Goal: Obtain resource: Obtain resource

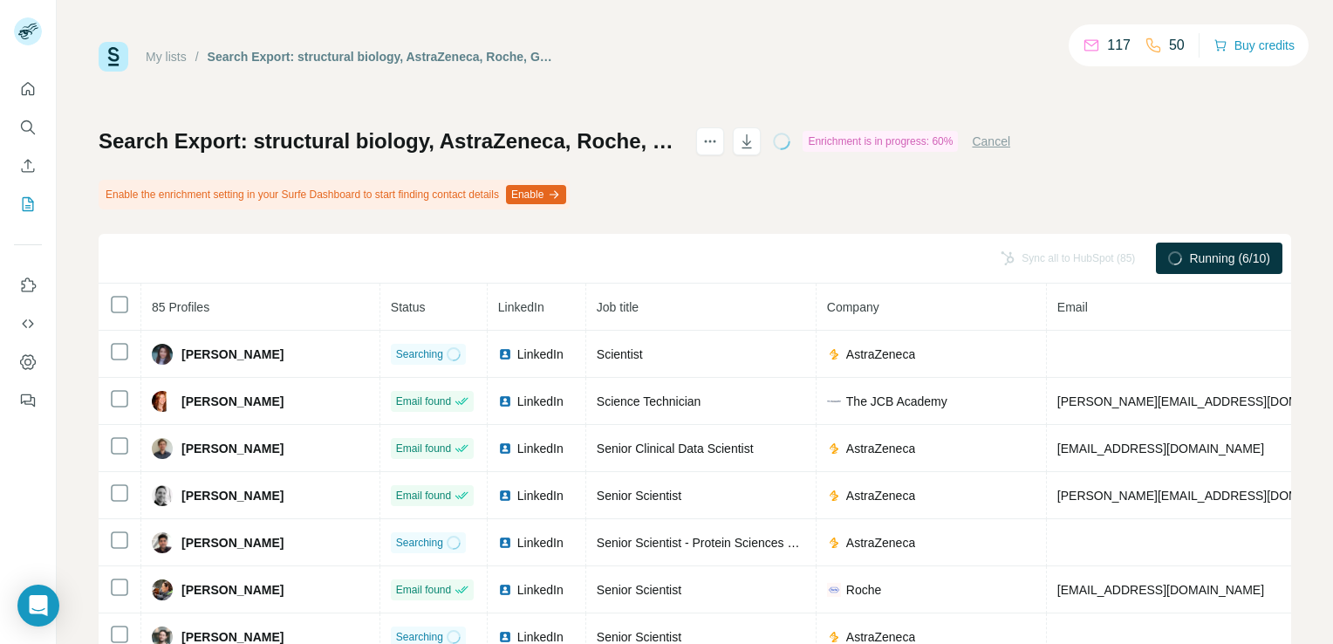
scroll to position [141, 0]
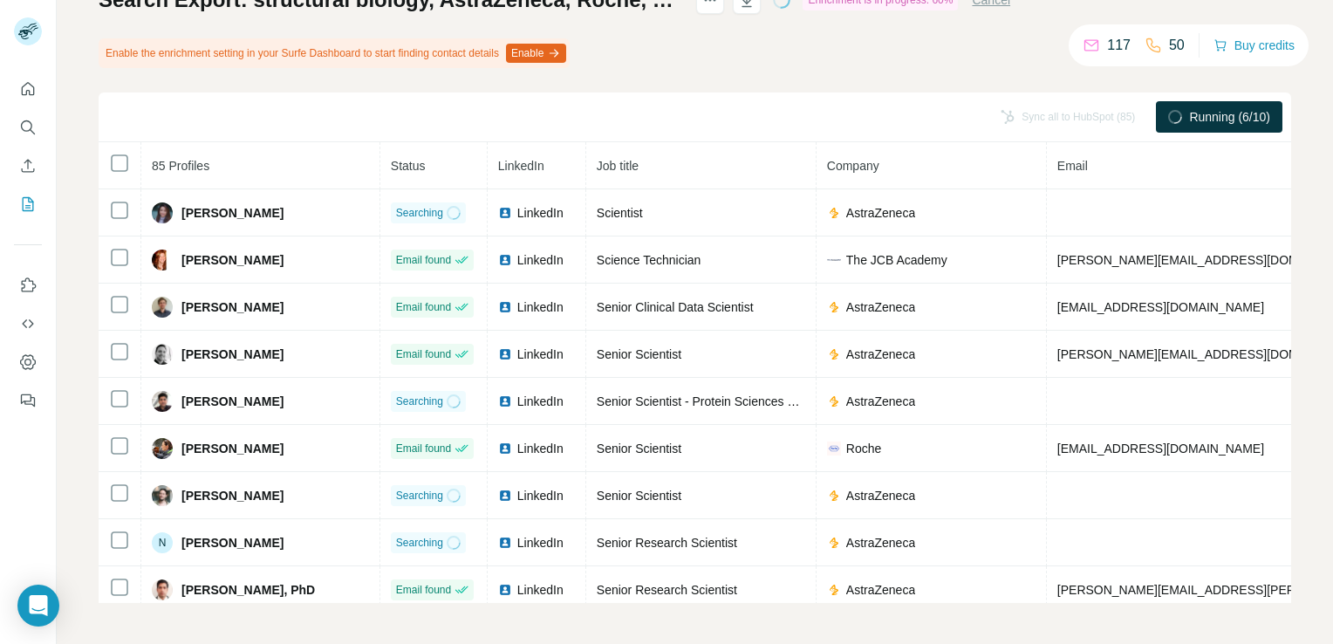
click at [823, 78] on div "Search Export: structural biology, AstraZeneca, Roche, GSK, Novartis, [PERSON_N…" at bounding box center [695, 294] width 1193 height 617
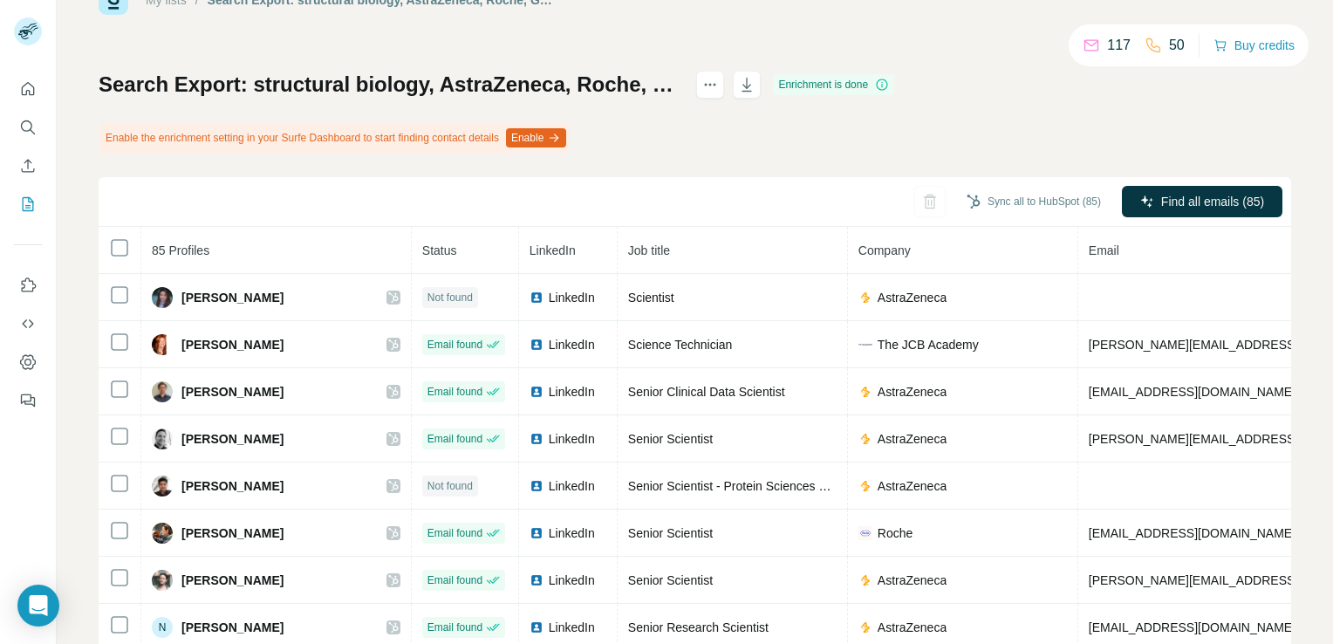
scroll to position [87, 0]
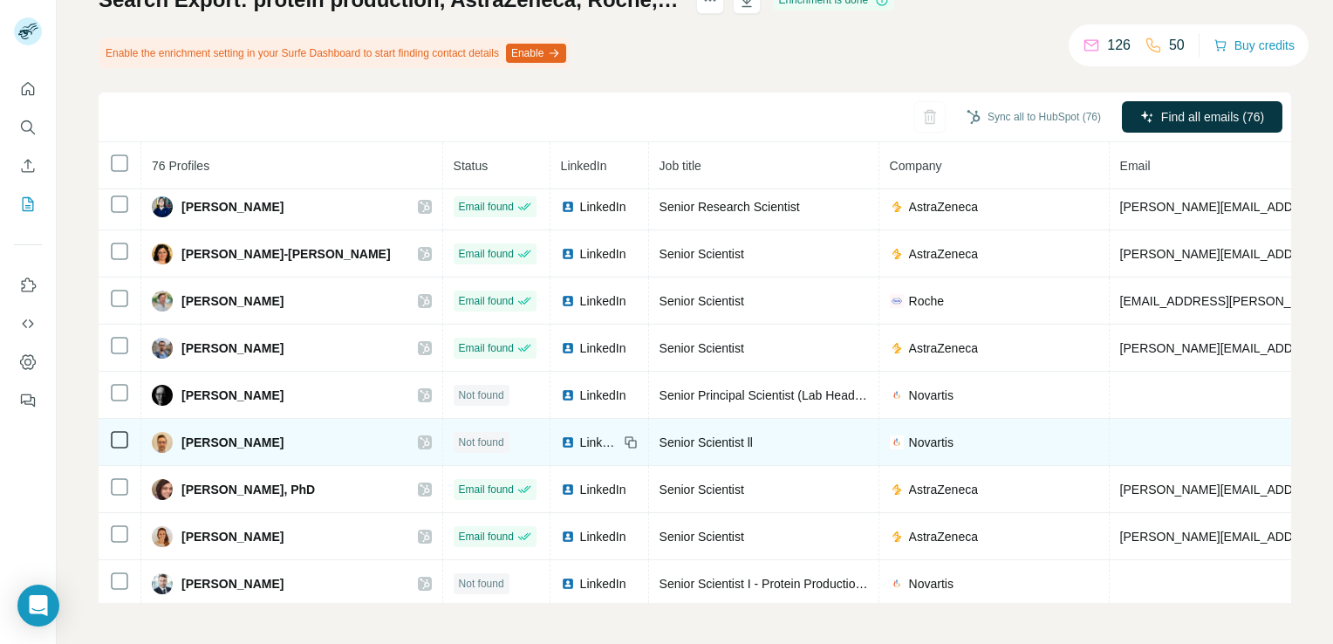
scroll to position [3062, 0]
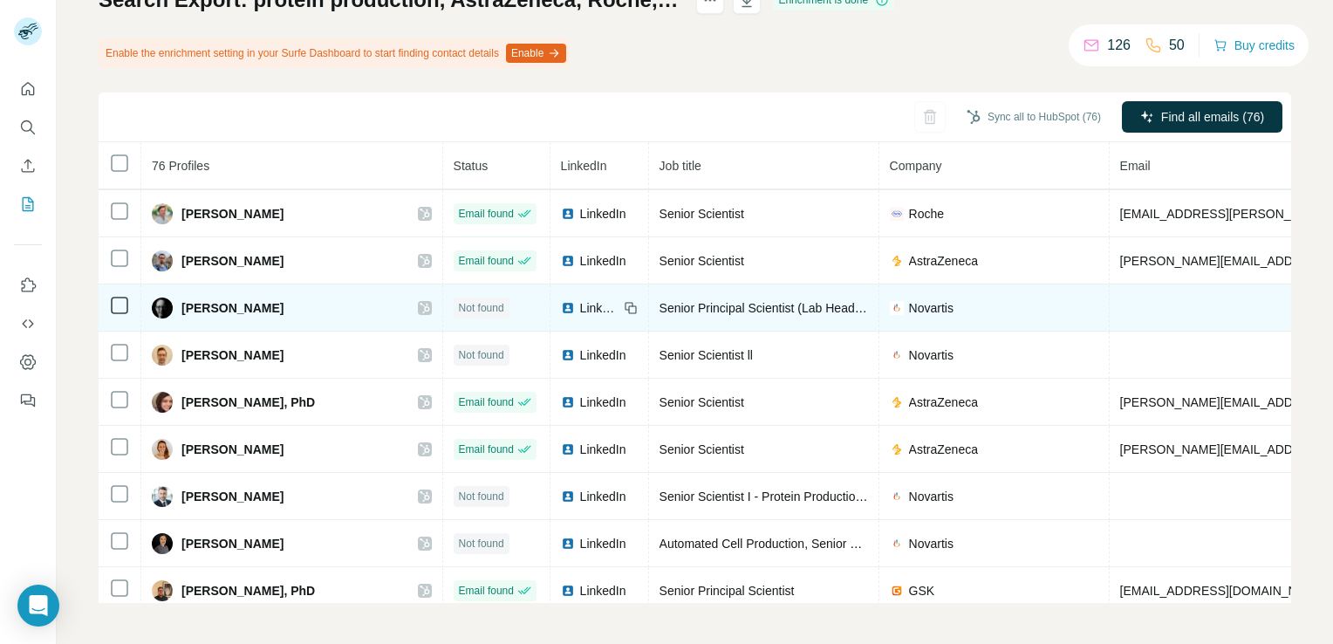
drag, startPoint x: 298, startPoint y: 285, endPoint x: 181, endPoint y: 278, distance: 118.0
click at [181, 298] on div "Patrick D Bosshart" at bounding box center [292, 308] width 280 height 21
copy span "Patrick D Bosshart"
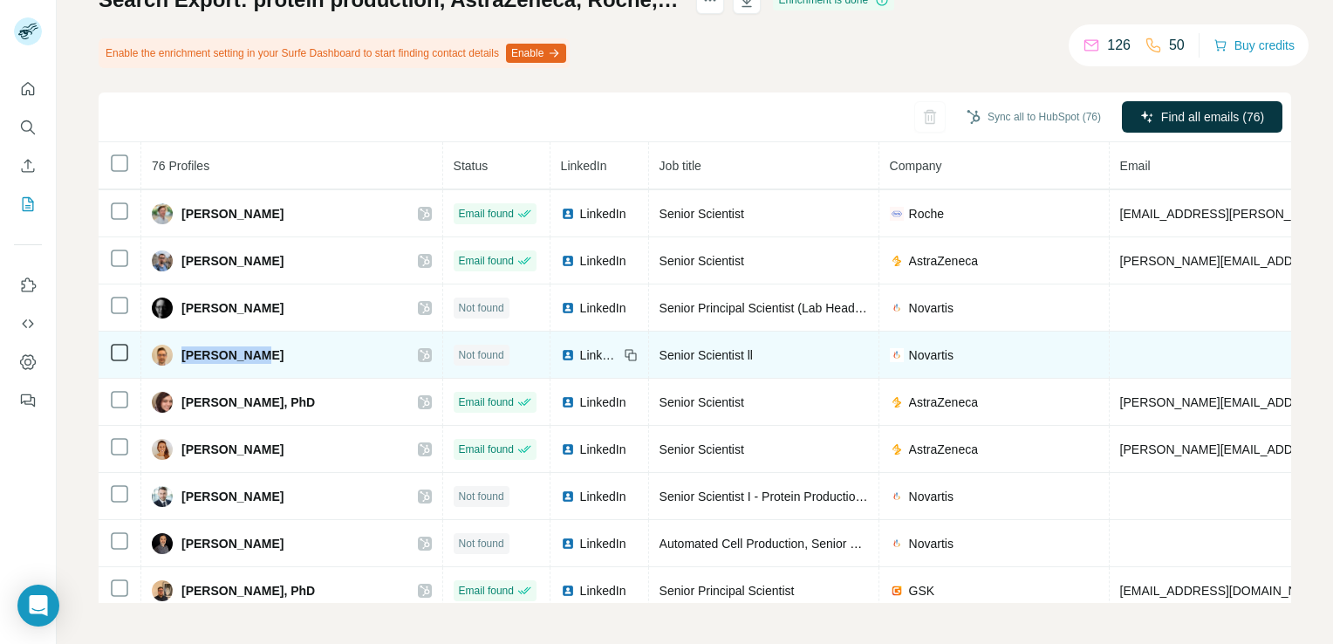
drag, startPoint x: 269, startPoint y: 330, endPoint x: 181, endPoint y: 331, distance: 87.3
click at [181, 345] on div "Ramon Berth" at bounding box center [292, 355] width 280 height 21
copy span "Ramon Berth"
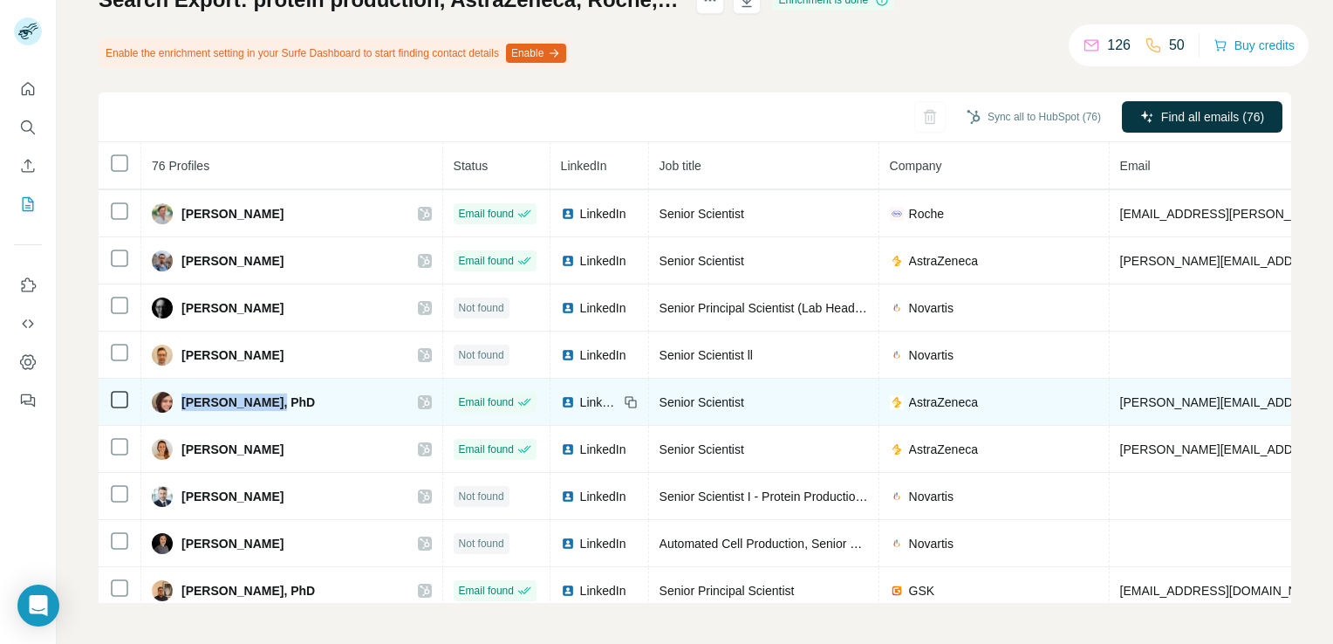
drag, startPoint x: 275, startPoint y: 374, endPoint x: 181, endPoint y: 379, distance: 94.3
click at [181, 394] on span "Sabeen Survery, PhD" at bounding box center [248, 402] width 134 height 17
copy span "Sabeen Survery"
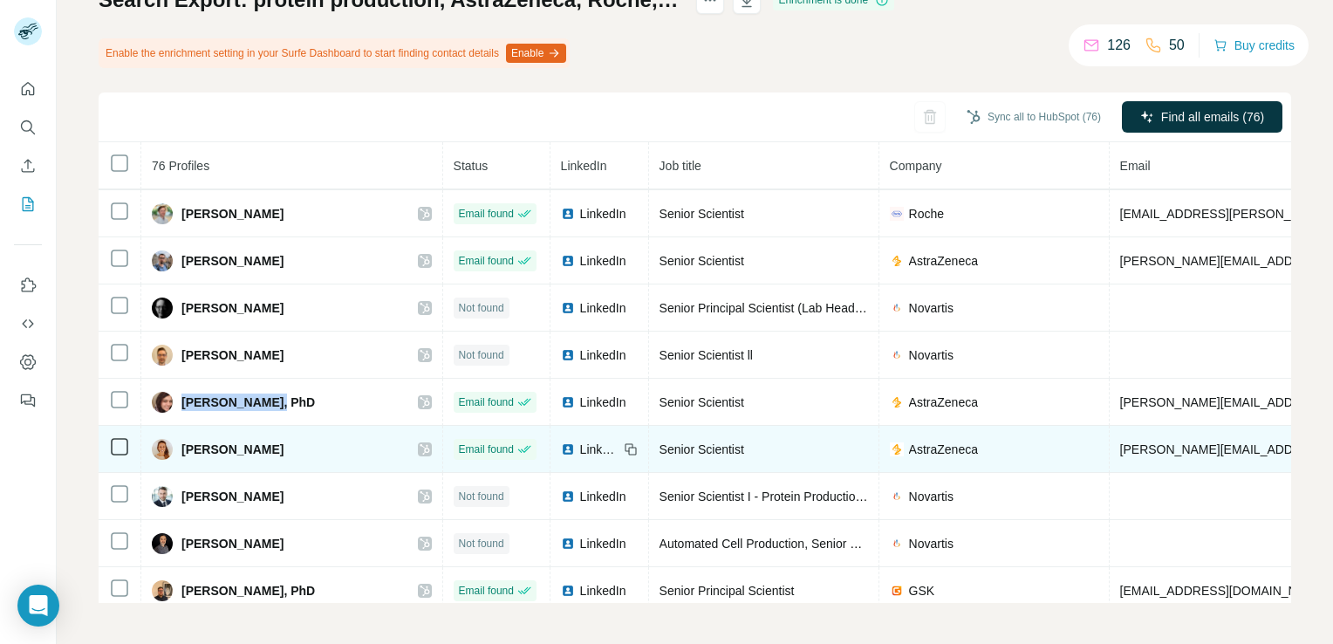
drag, startPoint x: 300, startPoint y: 425, endPoint x: 178, endPoint y: 419, distance: 122.3
click at [178, 439] on div "Samantha Spratley" at bounding box center [292, 449] width 280 height 21
copy span "Samantha Spratley"
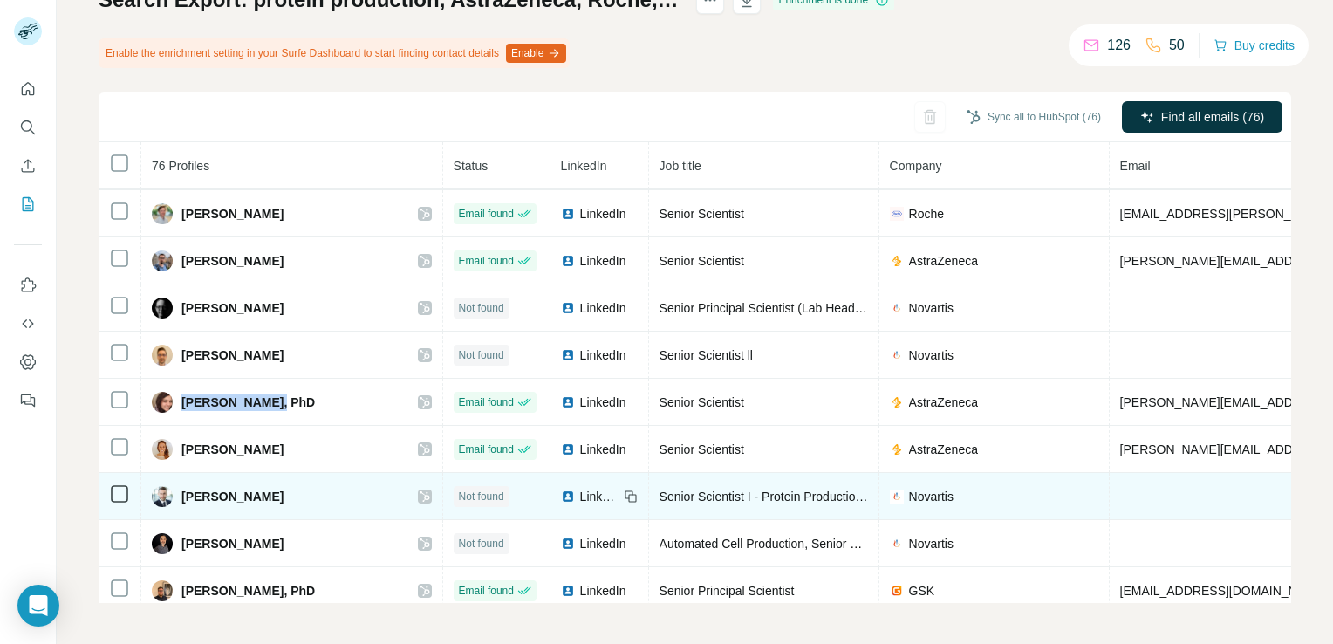
drag, startPoint x: 272, startPoint y: 470, endPoint x: 179, endPoint y: 466, distance: 93.5
click at [179, 486] on div "Stephan Bürkle" at bounding box center [292, 496] width 280 height 21
copy span "Stephan Bürkle"
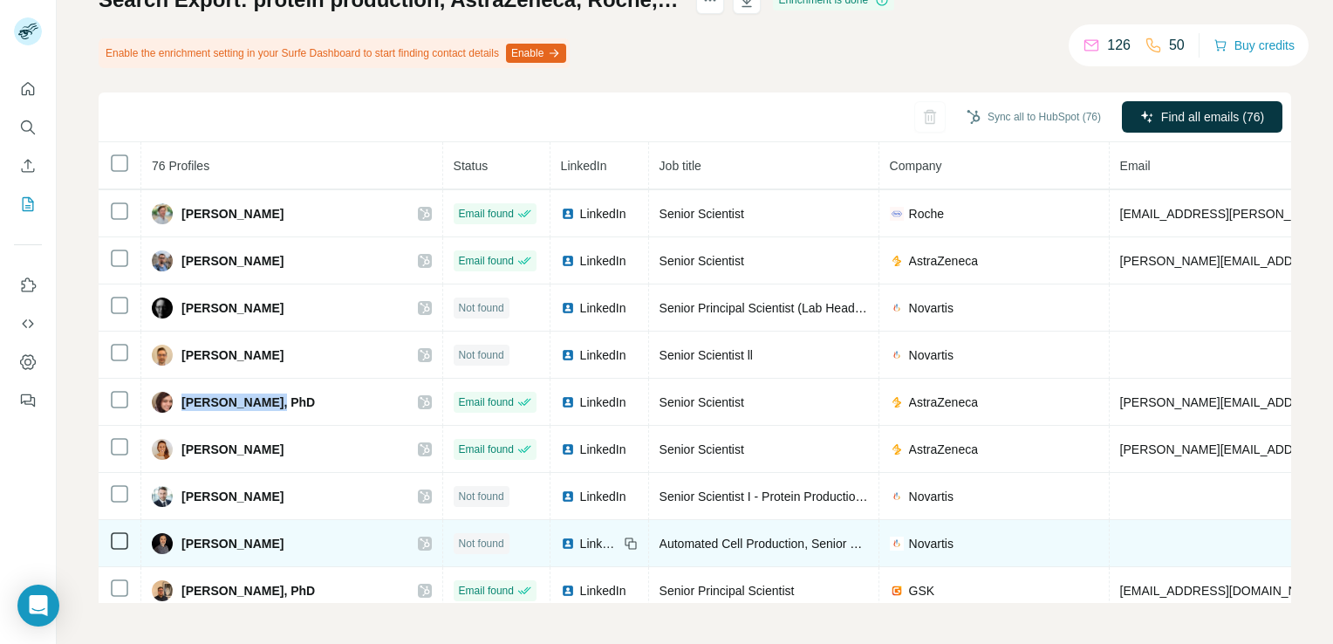
drag, startPoint x: 284, startPoint y: 513, endPoint x: 181, endPoint y: 508, distance: 103.1
click at [181, 533] on div "Thomas Hoerter" at bounding box center [292, 543] width 280 height 21
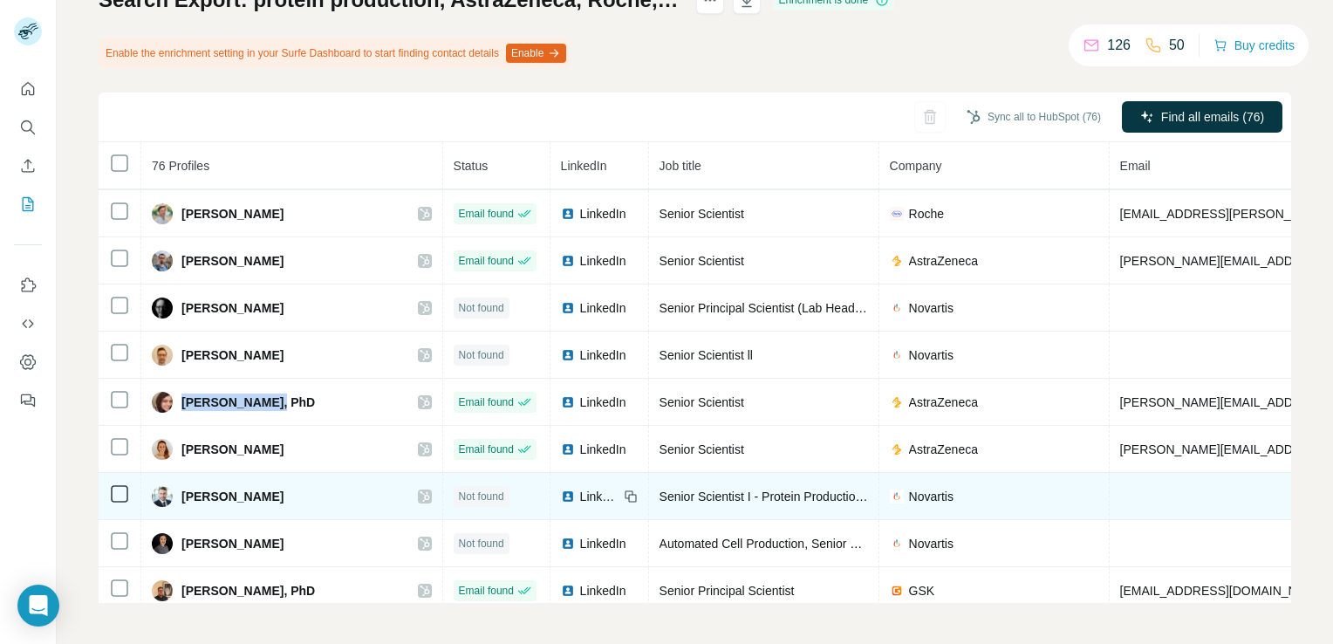
copy span "Thomas Hoerter"
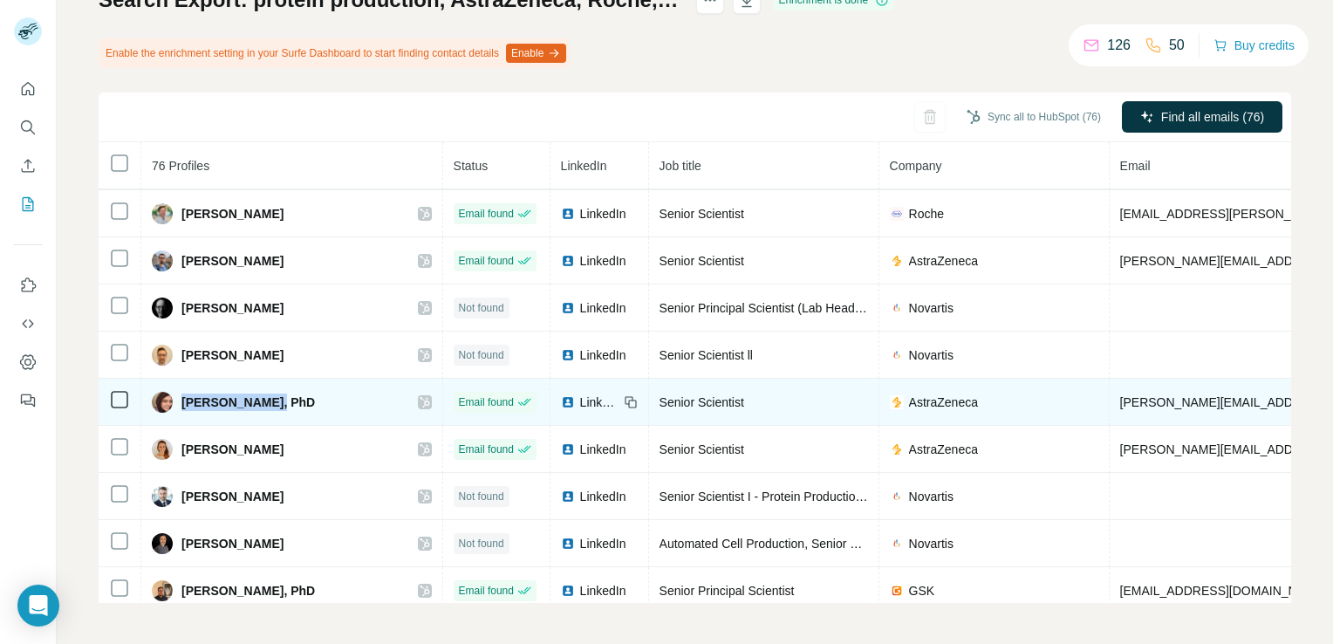
scroll to position [3149, 0]
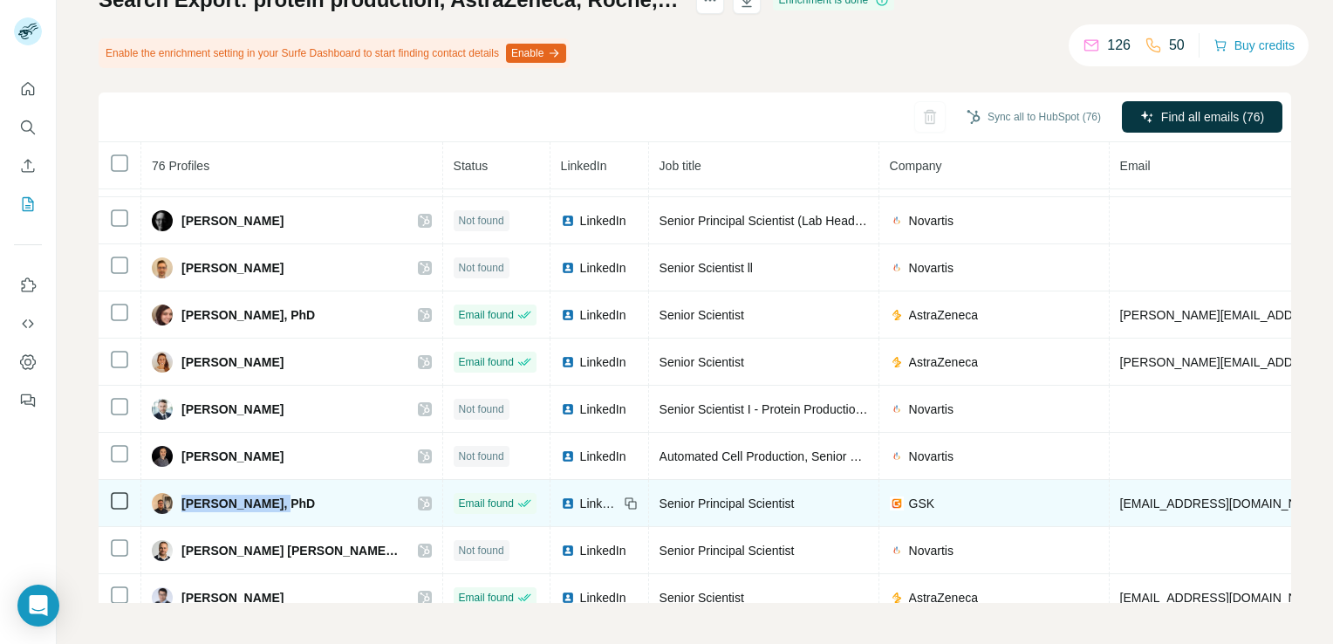
drag, startPoint x: 278, startPoint y: 476, endPoint x: 178, endPoint y: 480, distance: 100.4
click at [178, 493] on div "Timothée Laloux, PhD" at bounding box center [233, 503] width 163 height 21
copy span "Timothée Laloux"
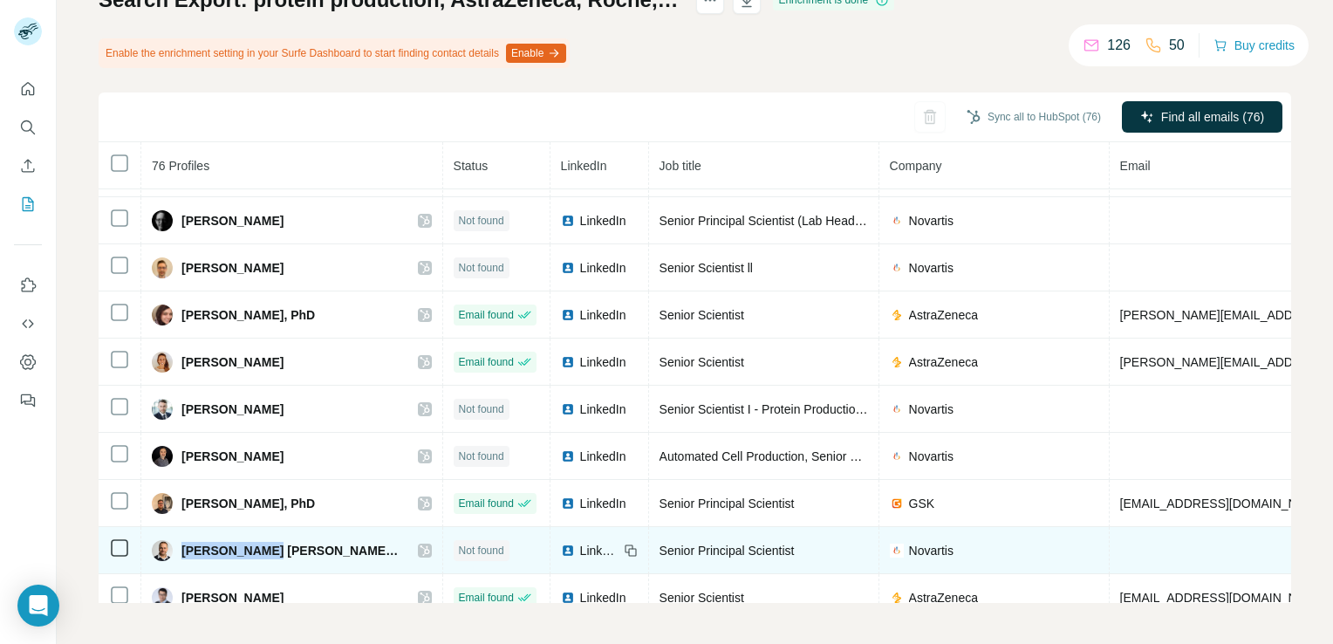
drag, startPoint x: 183, startPoint y: 522, endPoint x: 269, endPoint y: 522, distance: 85.5
click at [269, 542] on span "Wassim Abdul Rahman, PhD" at bounding box center [290, 550] width 219 height 17
copy span "Wassim Abdul"
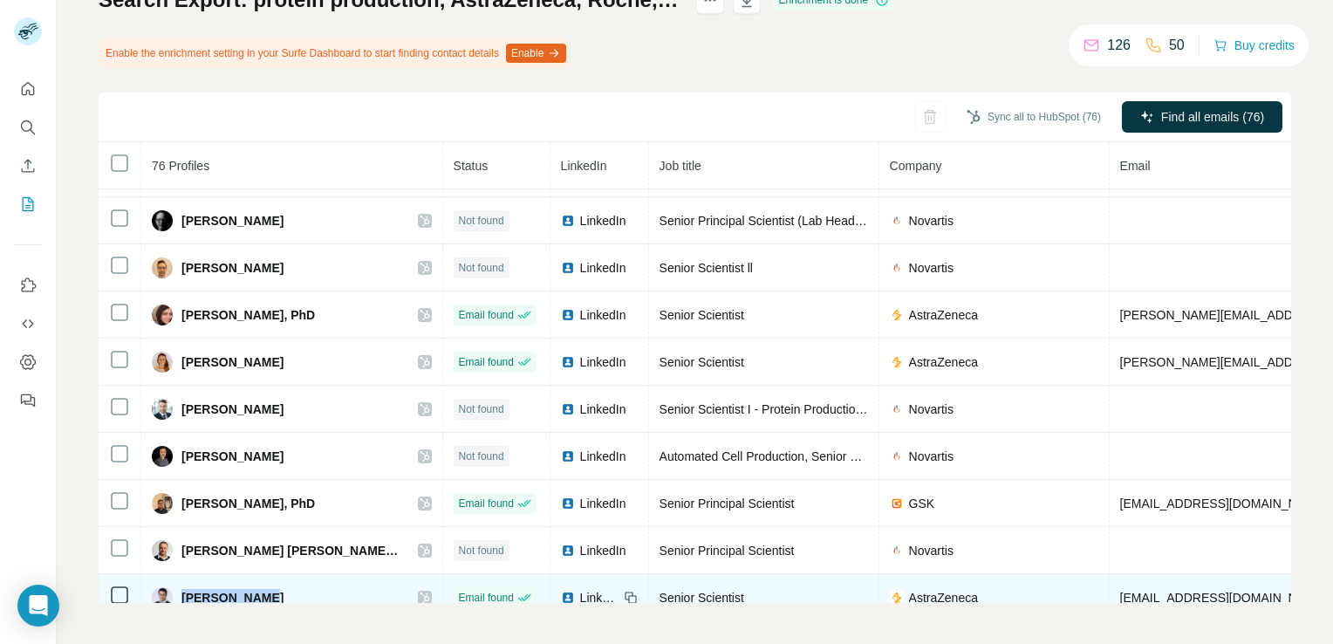
drag, startPoint x: 260, startPoint y: 571, endPoint x: 185, endPoint y: 564, distance: 75.4
click at [185, 587] on div "Weihai Zhang" at bounding box center [292, 597] width 280 height 21
copy span "Weihai Zhang"
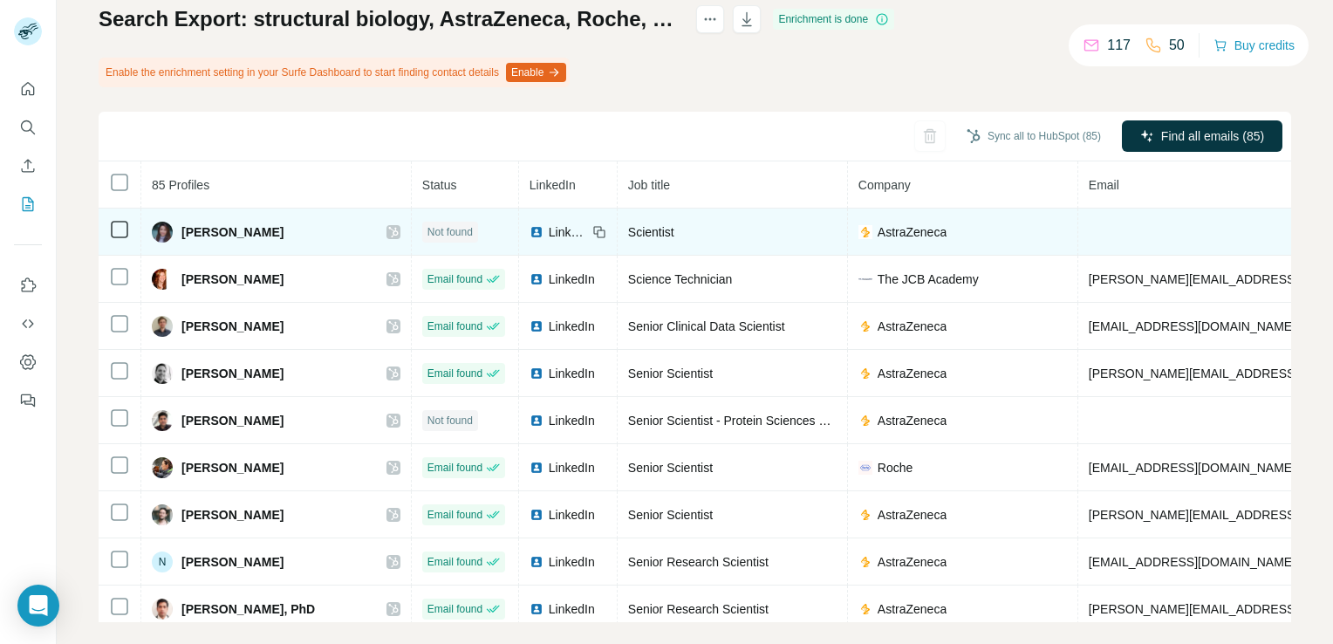
scroll to position [141, 0]
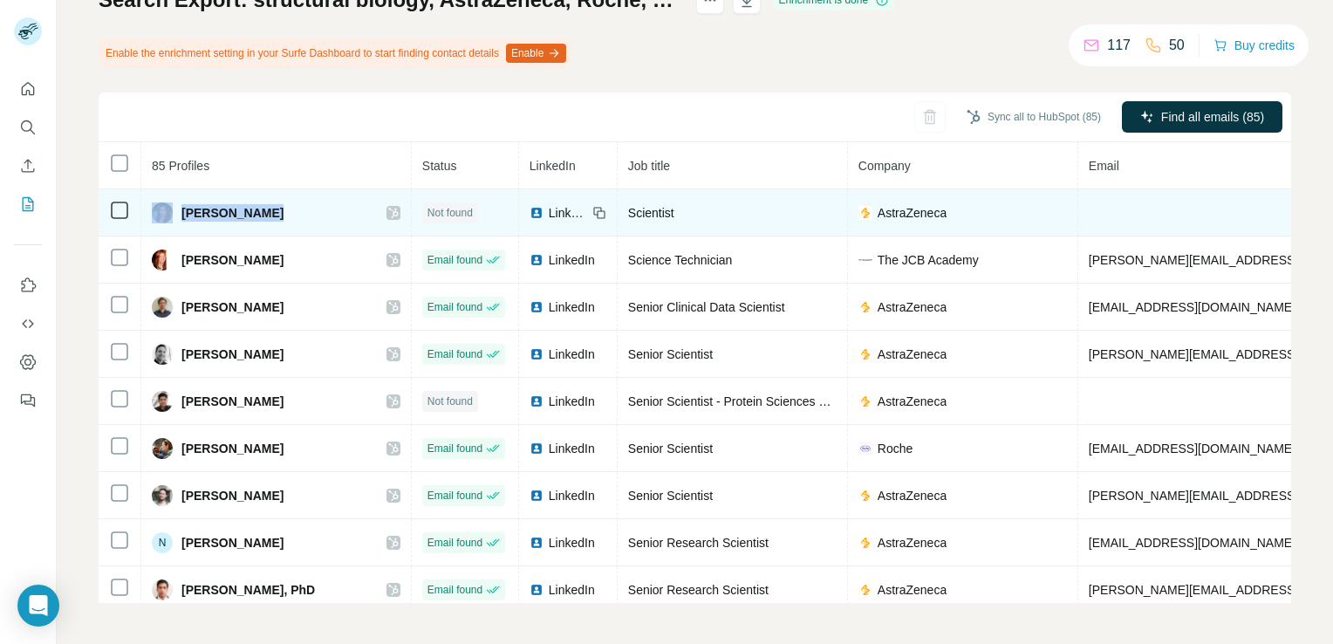
drag, startPoint x: 264, startPoint y: 209, endPoint x: 176, endPoint y: 204, distance: 87.4
click at [176, 204] on div "[PERSON_NAME]" at bounding box center [276, 212] width 249 height 21
copy div "[PERSON_NAME]"
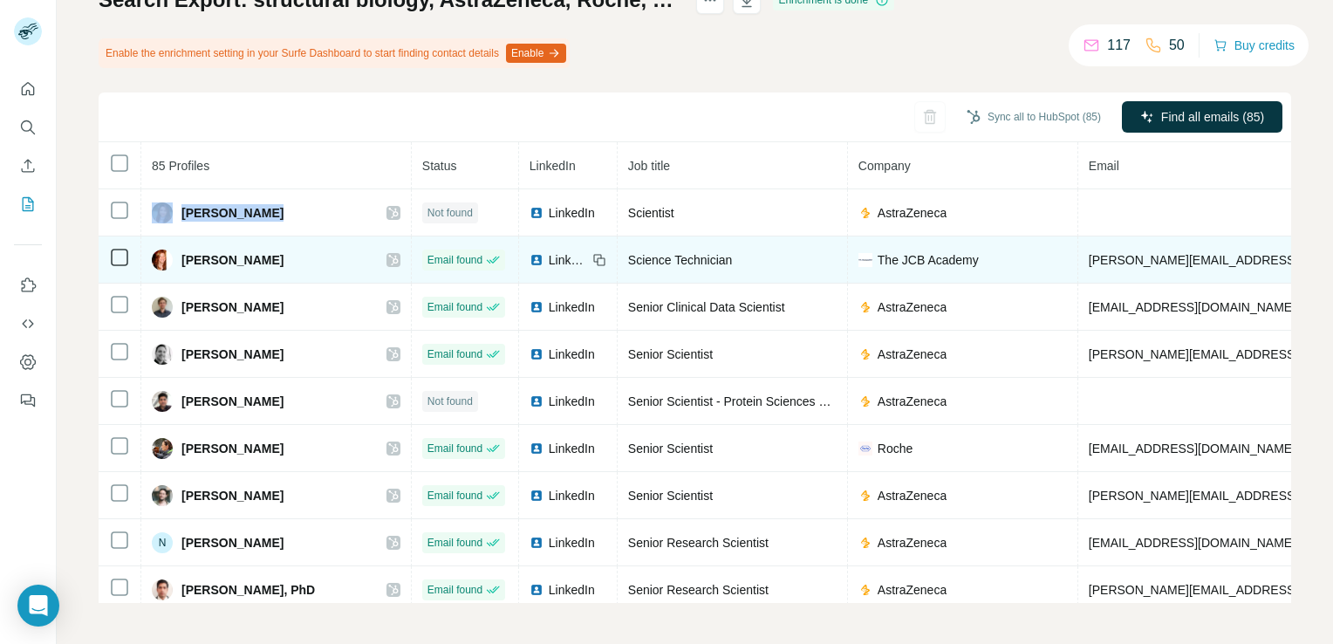
drag, startPoint x: 289, startPoint y: 261, endPoint x: 183, endPoint y: 264, distance: 105.6
click at [183, 264] on span "[PERSON_NAME]" at bounding box center [232, 259] width 102 height 17
copy span "[PERSON_NAME]"
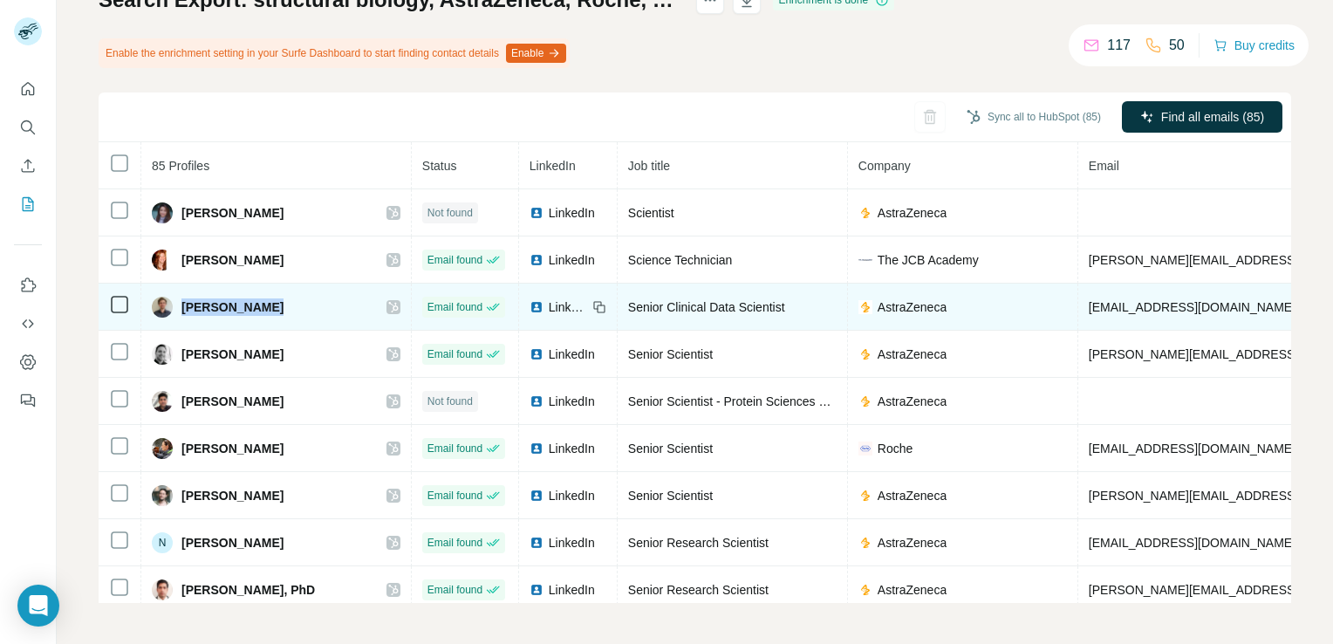
drag, startPoint x: 181, startPoint y: 309, endPoint x: 317, endPoint y: 307, distance: 135.3
click at [317, 307] on div "[PERSON_NAME]" at bounding box center [276, 307] width 249 height 21
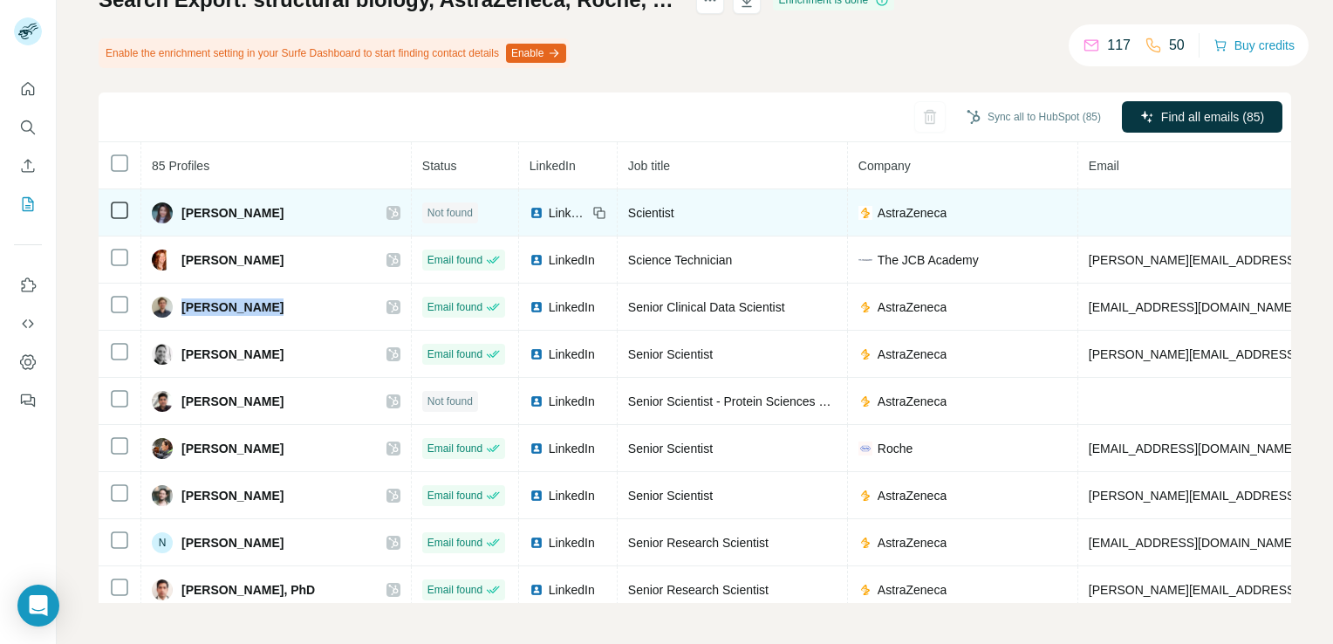
copy div "[PERSON_NAME]"
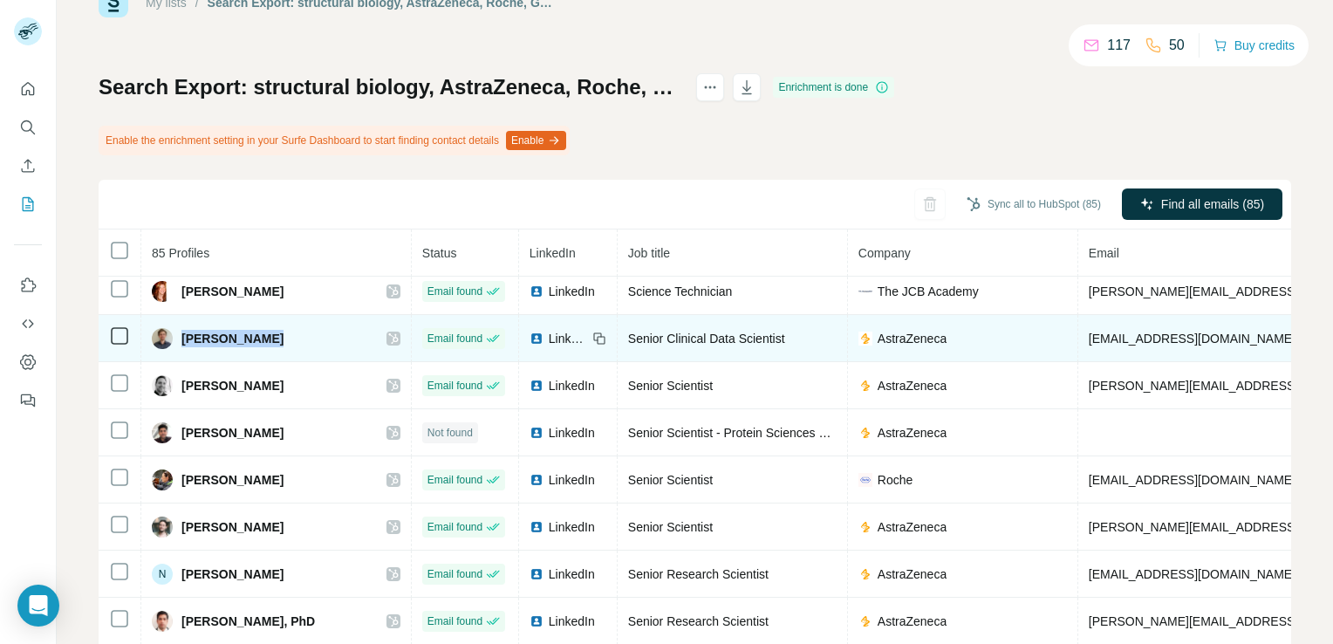
scroll to position [87, 0]
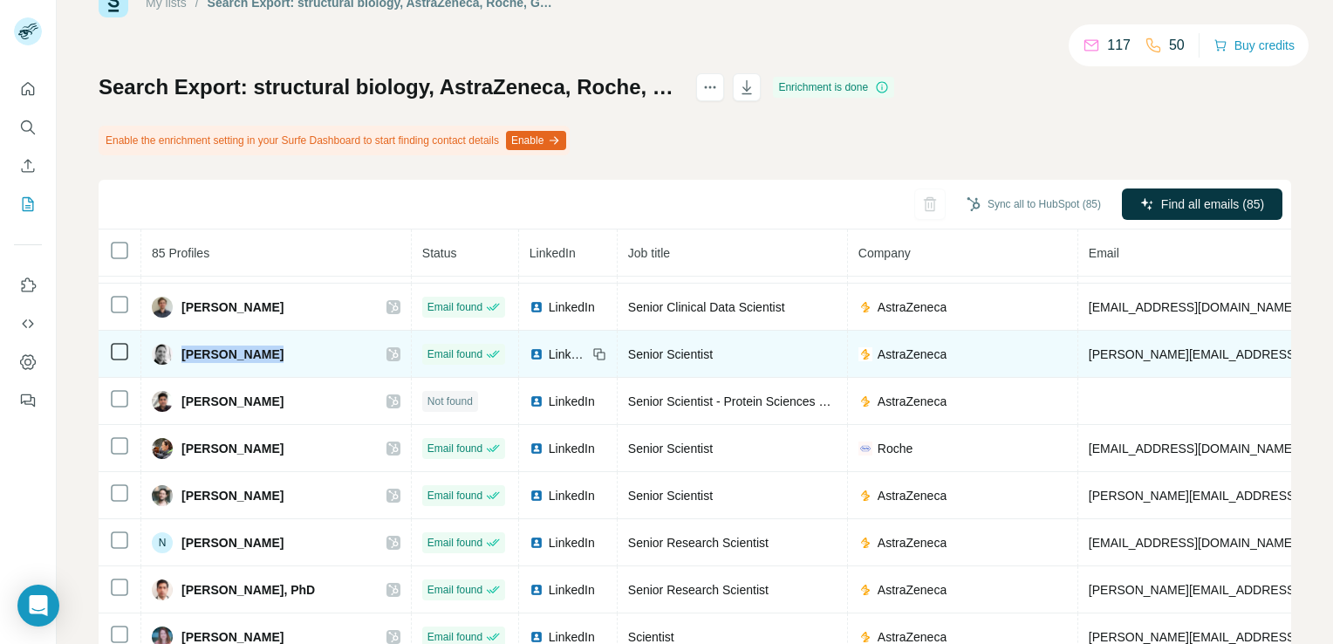
drag, startPoint x: 262, startPoint y: 355, endPoint x: 181, endPoint y: 367, distance: 82.1
click at [181, 367] on td "[PERSON_NAME]" at bounding box center [276, 354] width 271 height 47
copy span "[PERSON_NAME]"
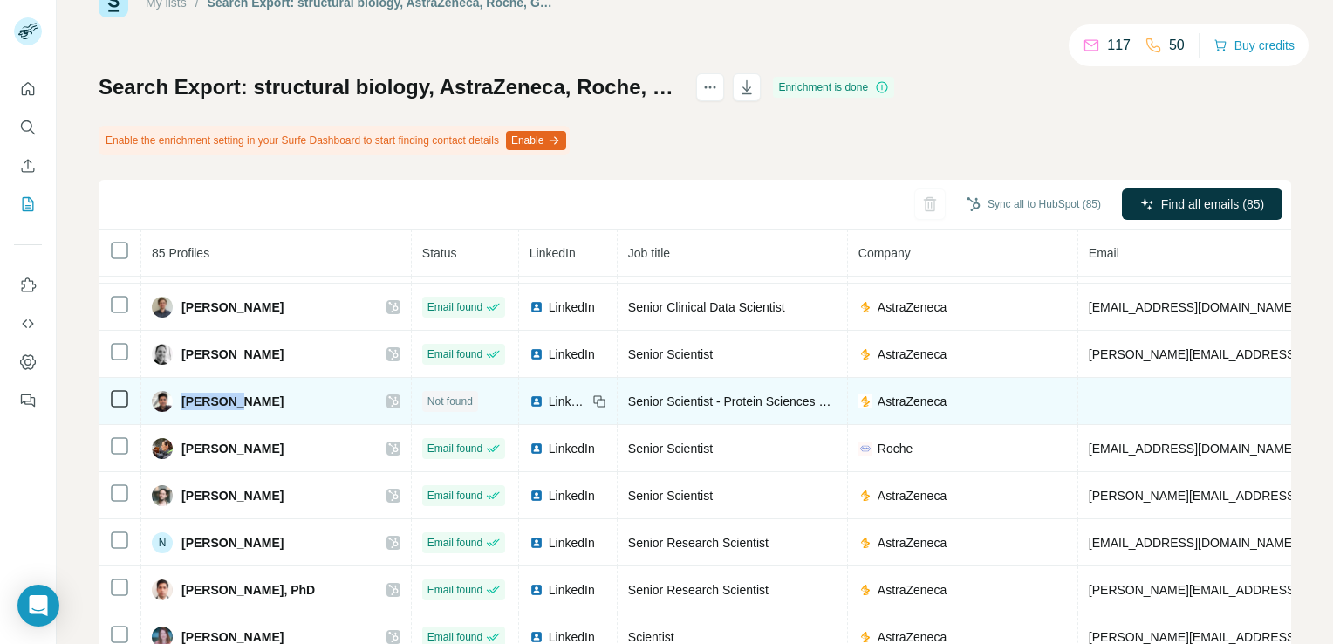
drag, startPoint x: 234, startPoint y: 403, endPoint x: 180, endPoint y: 401, distance: 54.1
click at [180, 401] on div "[PERSON_NAME]" at bounding box center [276, 401] width 249 height 21
copy span "[PERSON_NAME]"
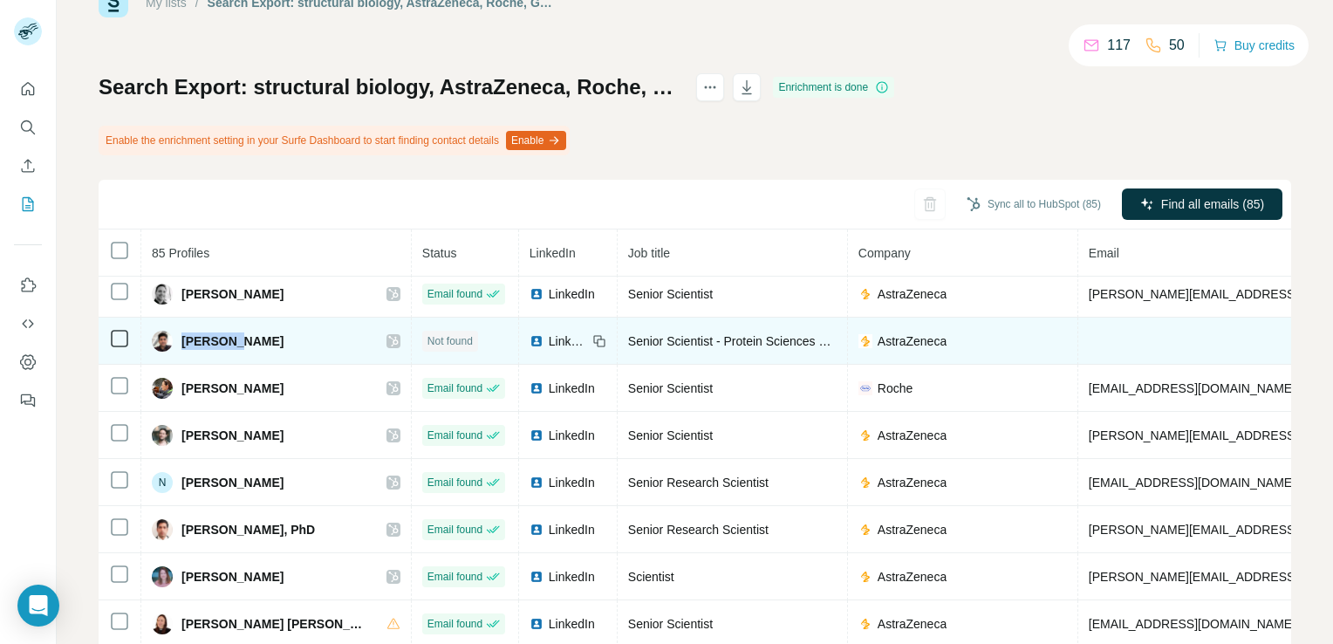
scroll to position [175, 0]
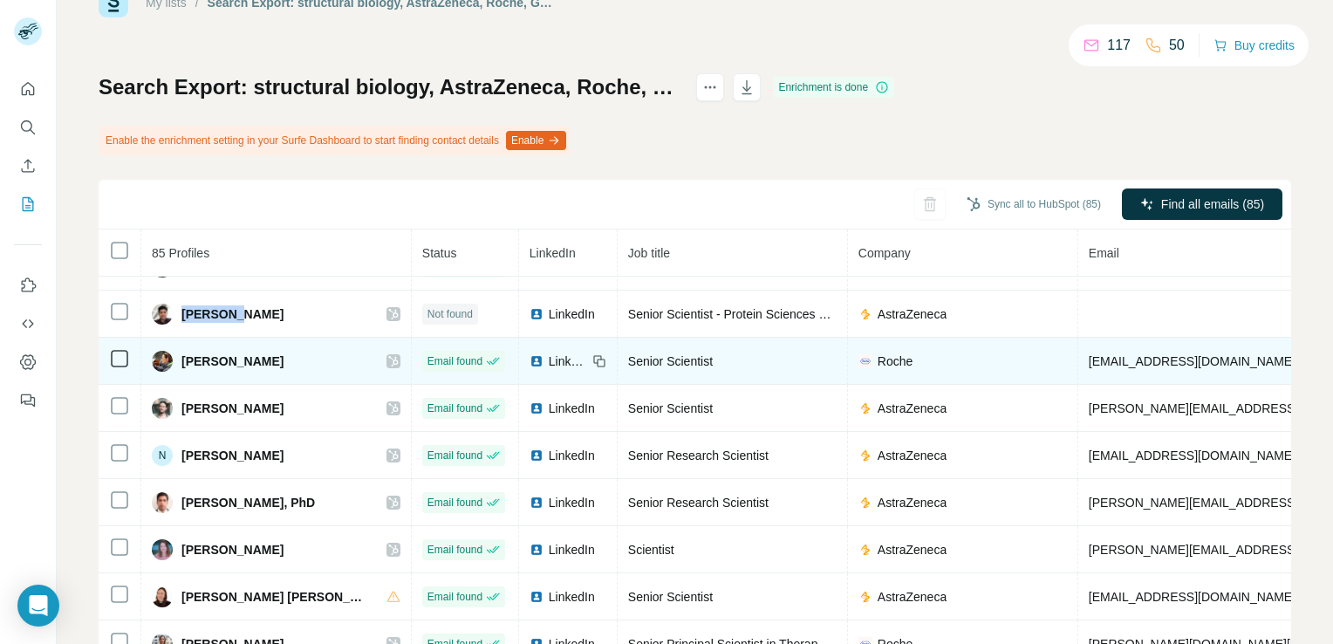
drag, startPoint x: 265, startPoint y: 358, endPoint x: 180, endPoint y: 364, distance: 85.7
click at [180, 364] on div "[PERSON_NAME]" at bounding box center [276, 361] width 249 height 21
copy span "[PERSON_NAME]"
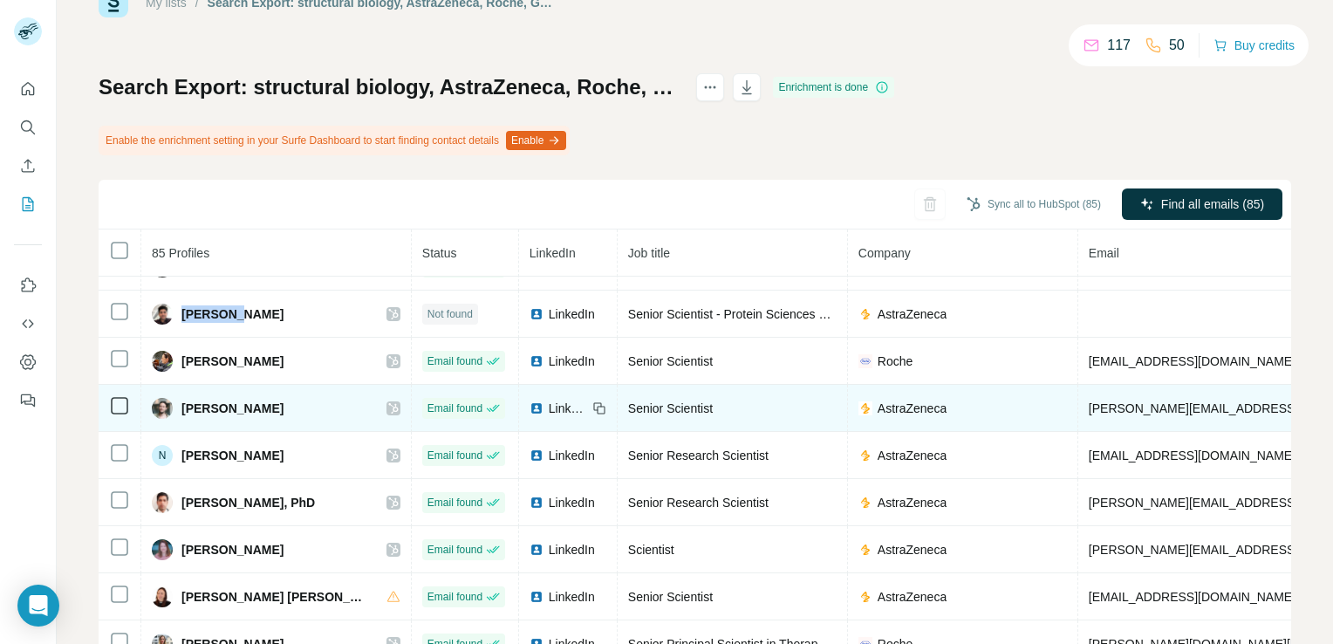
drag, startPoint x: 279, startPoint y: 407, endPoint x: 168, endPoint y: 407, distance: 111.7
click at [168, 407] on div "[PERSON_NAME]" at bounding box center [276, 408] width 249 height 21
copy div "[PERSON_NAME]"
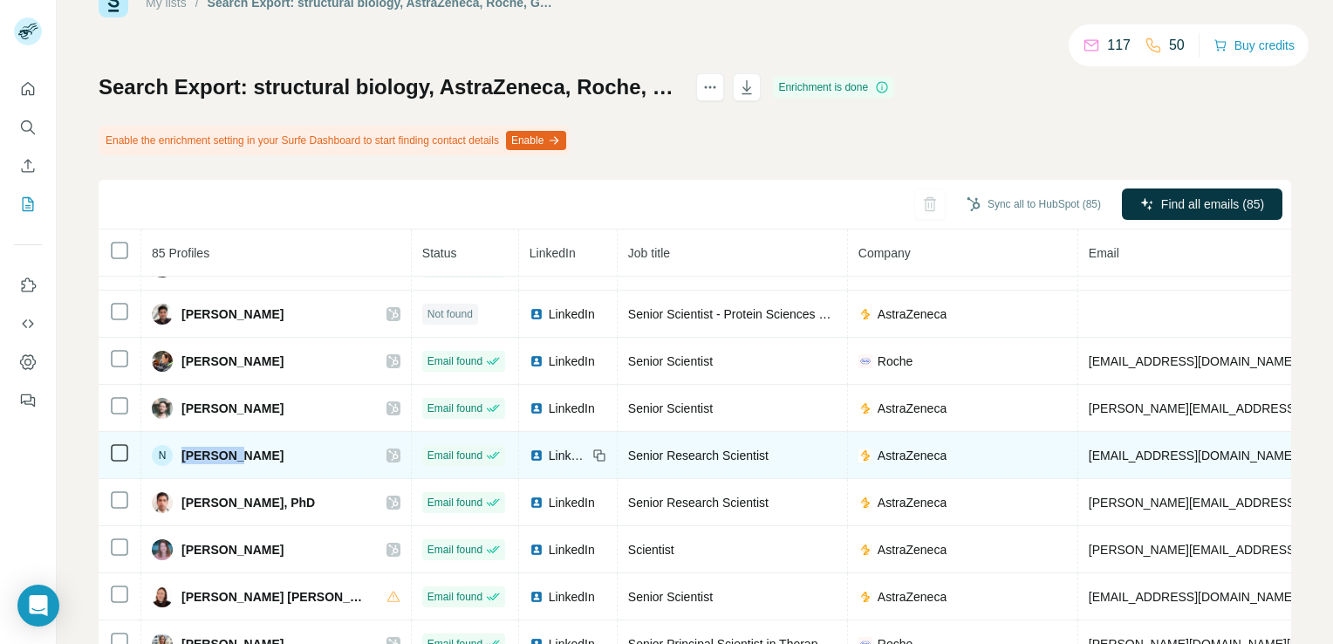
drag, startPoint x: 242, startPoint y: 459, endPoint x: 181, endPoint y: 454, distance: 61.3
click at [181, 454] on div "N Nan Yang" at bounding box center [276, 455] width 249 height 21
copy span "[PERSON_NAME]"
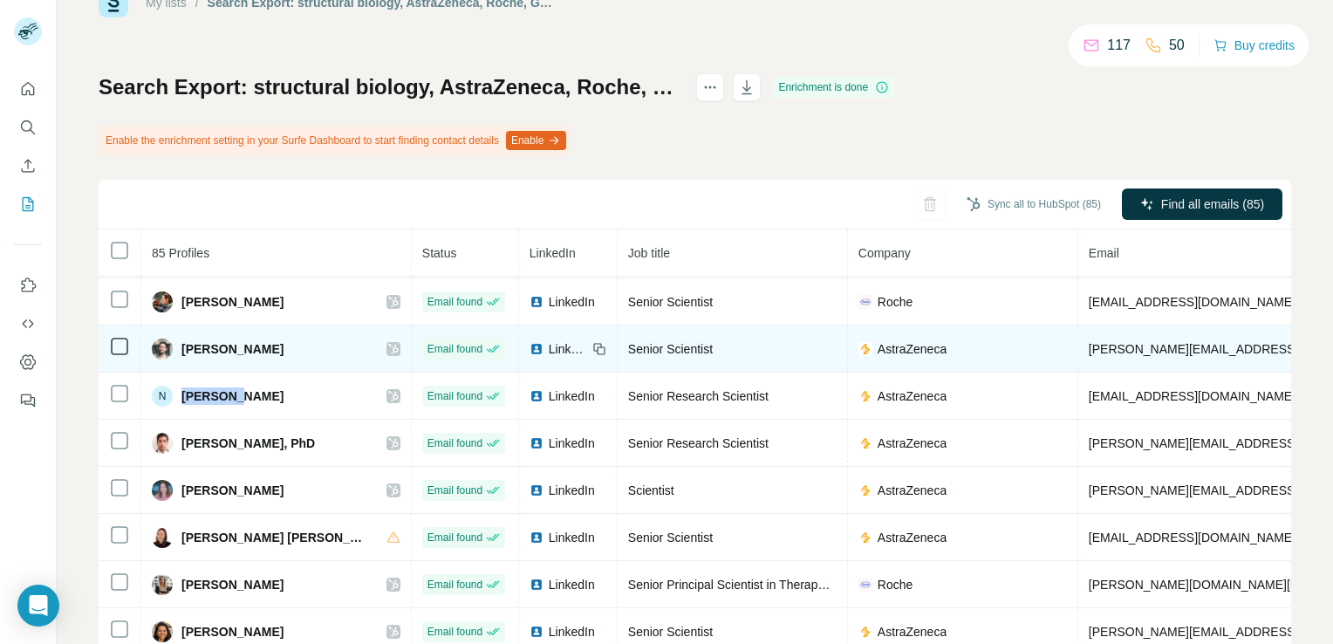
scroll to position [262, 0]
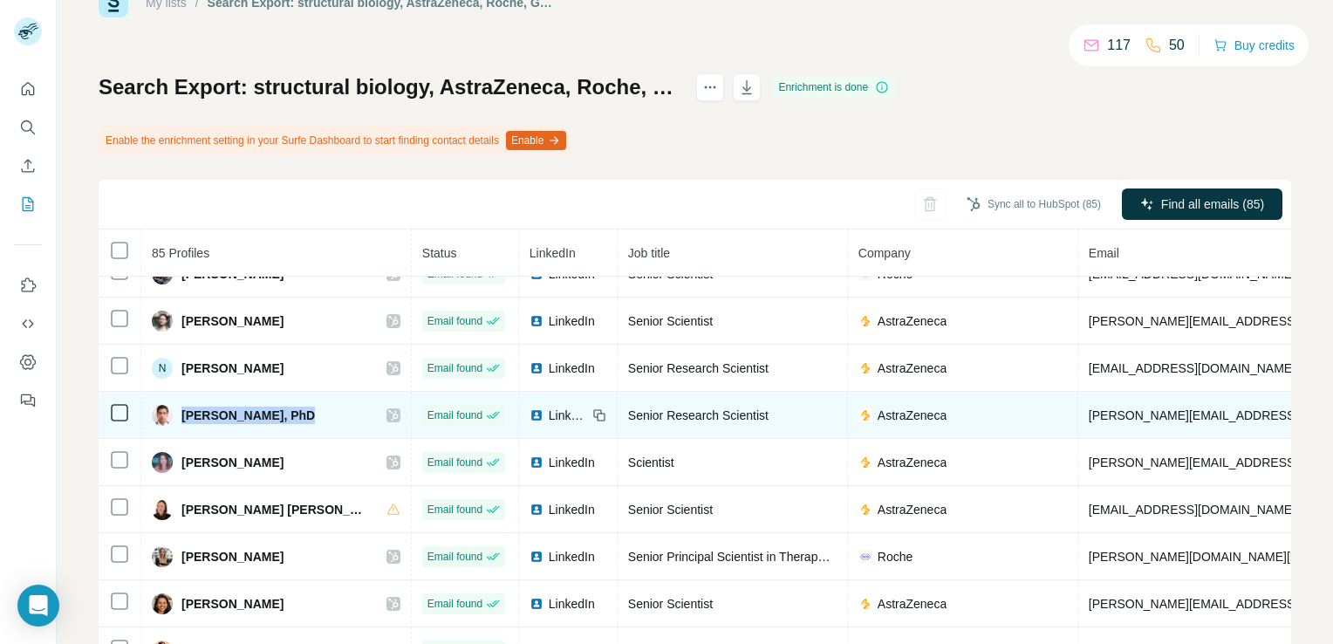
drag, startPoint x: 179, startPoint y: 412, endPoint x: 290, endPoint y: 414, distance: 110.8
click at [290, 414] on div "[PERSON_NAME], PhD" at bounding box center [233, 415] width 163 height 21
copy span "Parthasarathi Rath"
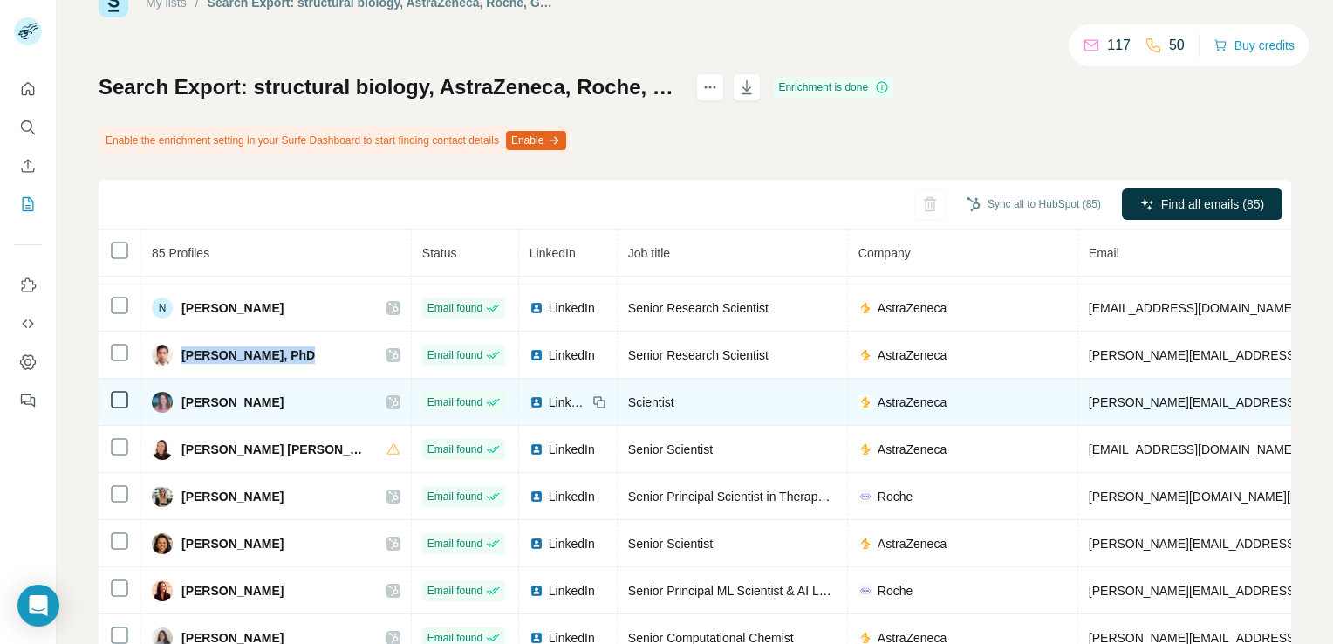
scroll to position [349, 0]
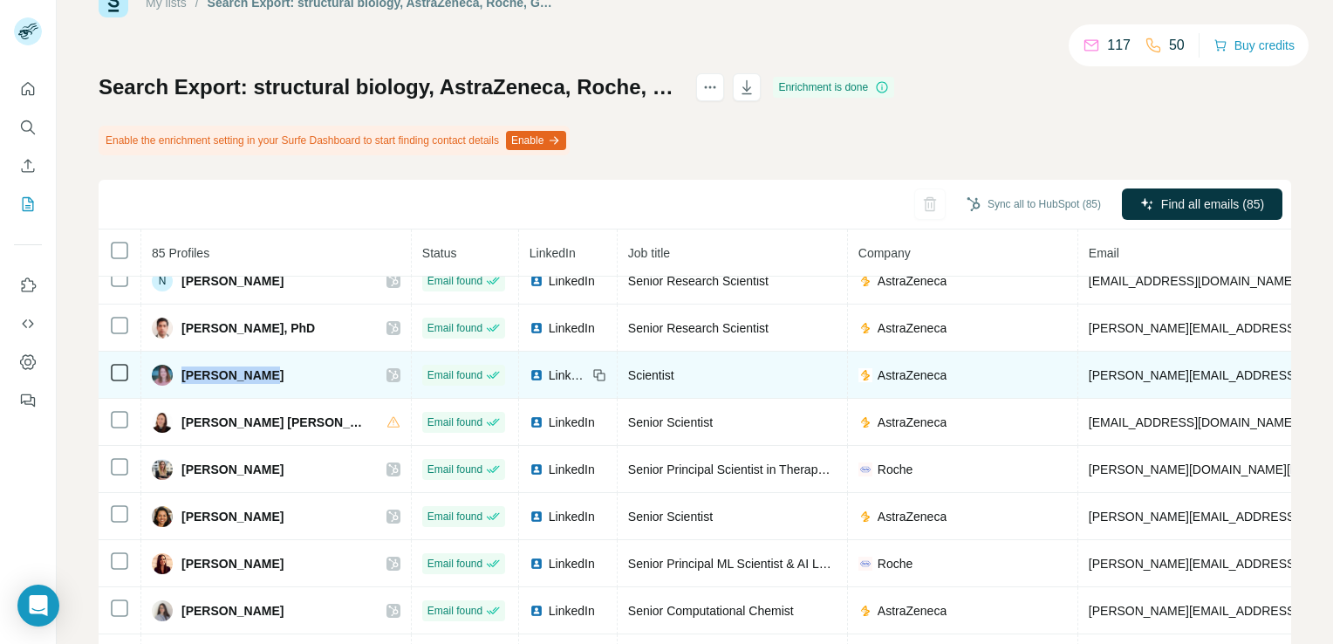
drag, startPoint x: 181, startPoint y: 370, endPoint x: 256, endPoint y: 365, distance: 74.4
click at [256, 365] on div "[PERSON_NAME]" at bounding box center [276, 375] width 249 height 21
copy span "[PERSON_NAME]"
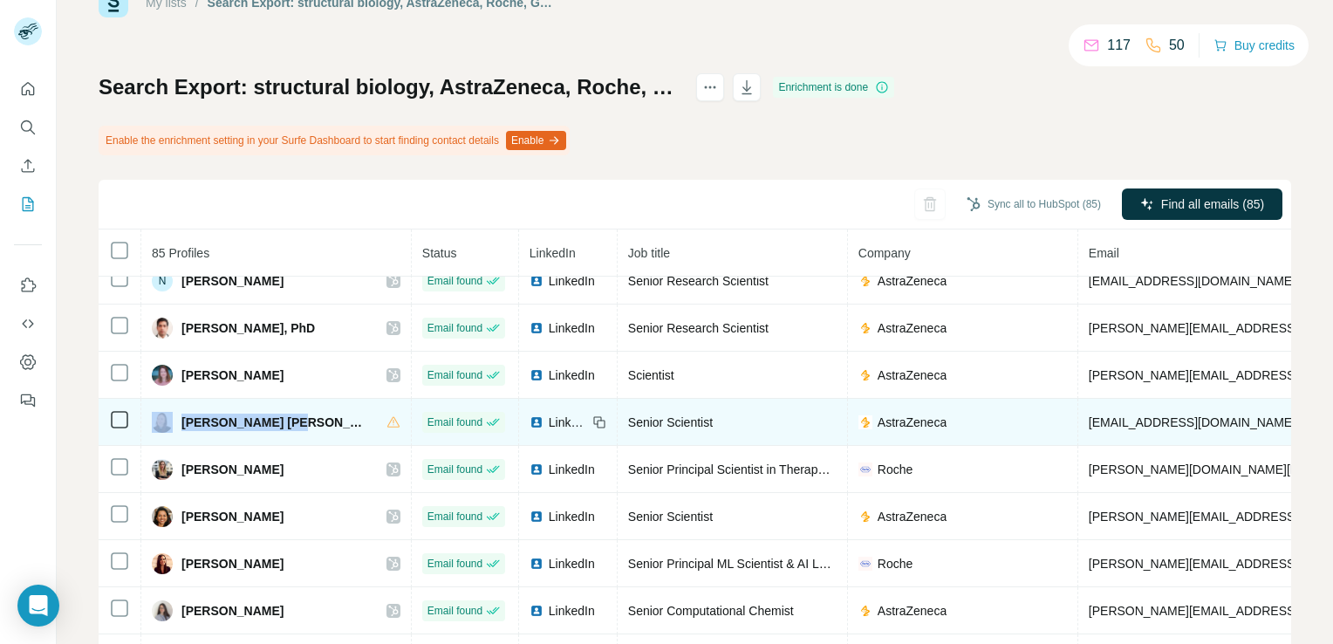
drag, startPoint x: 293, startPoint y: 417, endPoint x: 176, endPoint y: 417, distance: 116.9
click at [176, 417] on div "[PERSON_NAME] [PERSON_NAME]" at bounding box center [276, 422] width 249 height 21
click at [549, 417] on span "LinkedIn" at bounding box center [568, 422] width 38 height 17
drag, startPoint x: 292, startPoint y: 422, endPoint x: 167, endPoint y: 409, distance: 126.3
click at [167, 412] on div "[PERSON_NAME] [PERSON_NAME]" at bounding box center [276, 422] width 249 height 21
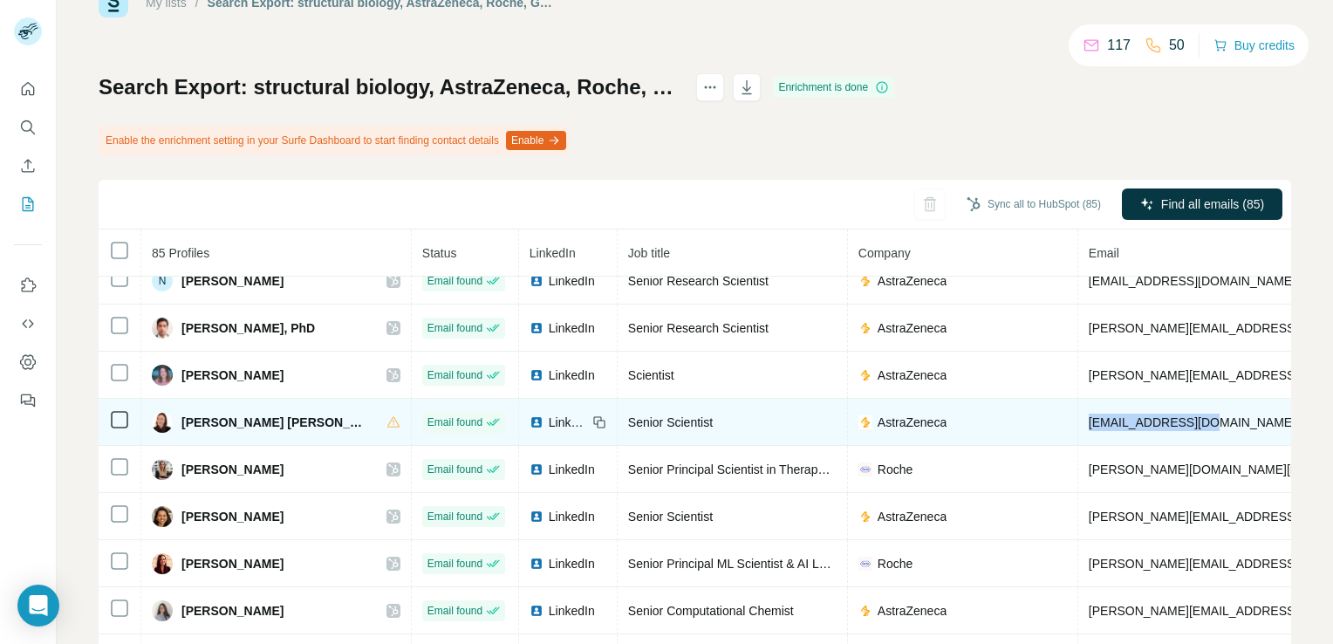
drag, startPoint x: 1152, startPoint y: 417, endPoint x: 989, endPoint y: 430, distance: 163.7
click at [989, 430] on tr "Amalyn Nain Perez Email found LinkedIn Senior Scientist AstraZeneca an@astrazen…" at bounding box center [1120, 422] width 2042 height 47
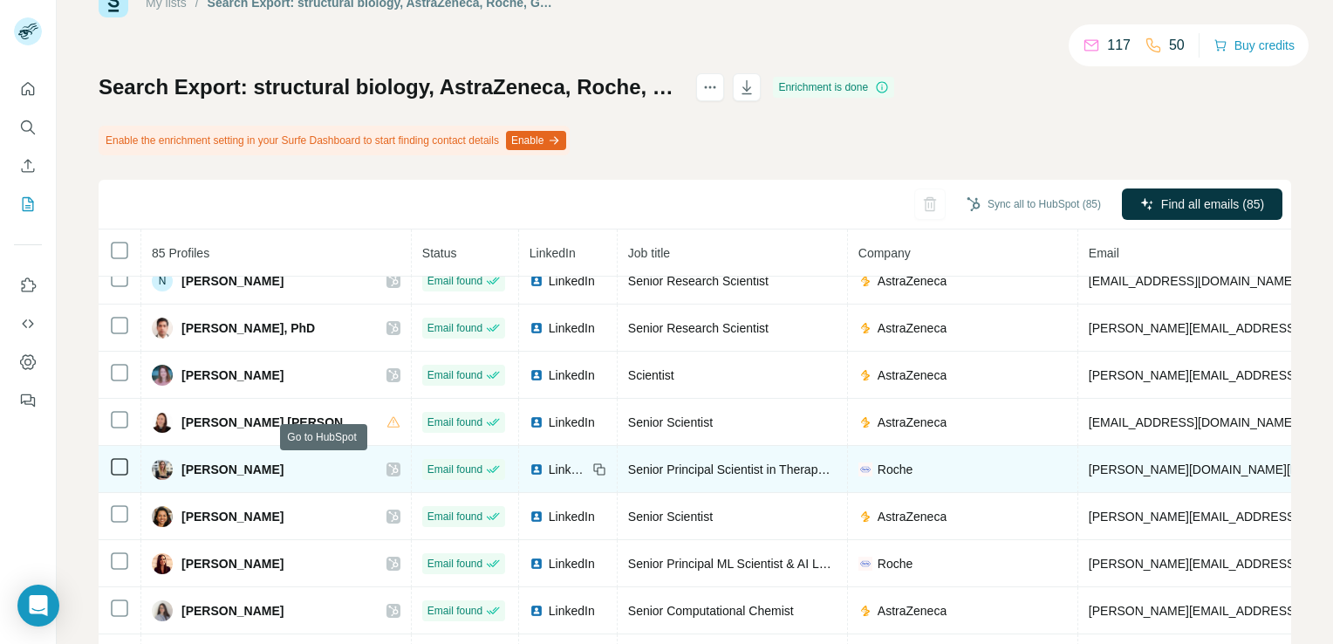
click at [388, 462] on icon at bounding box center [393, 469] width 10 height 14
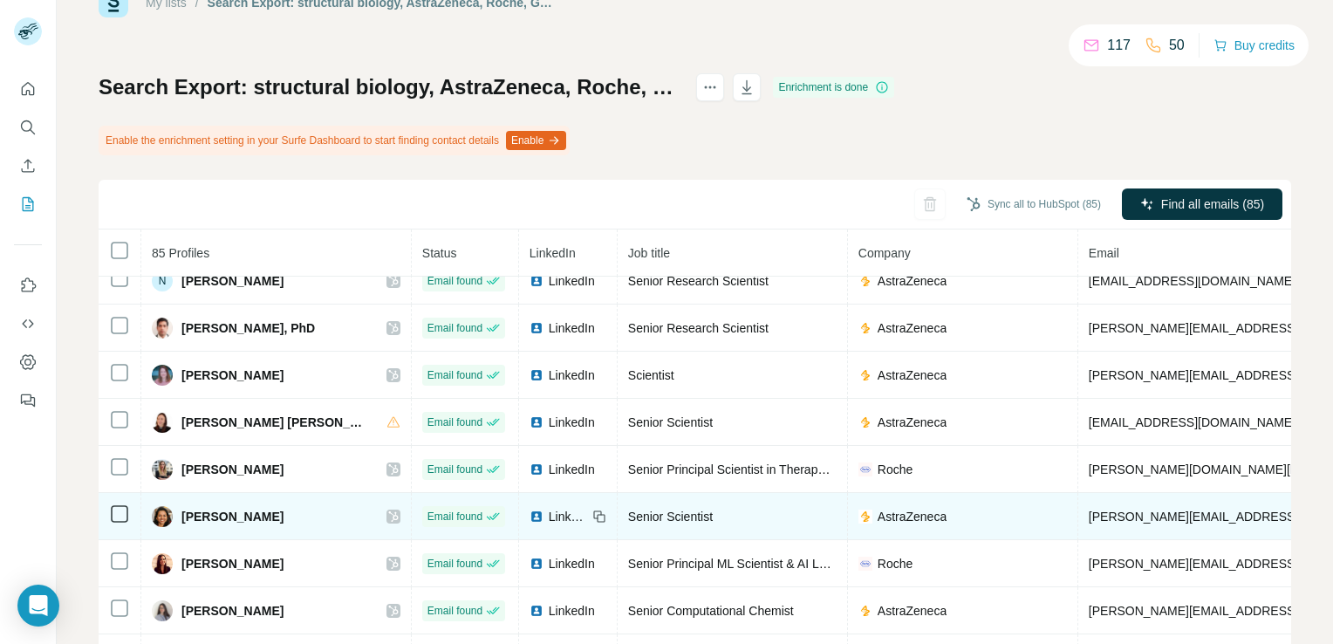
click at [388, 515] on icon at bounding box center [393, 517] width 10 height 14
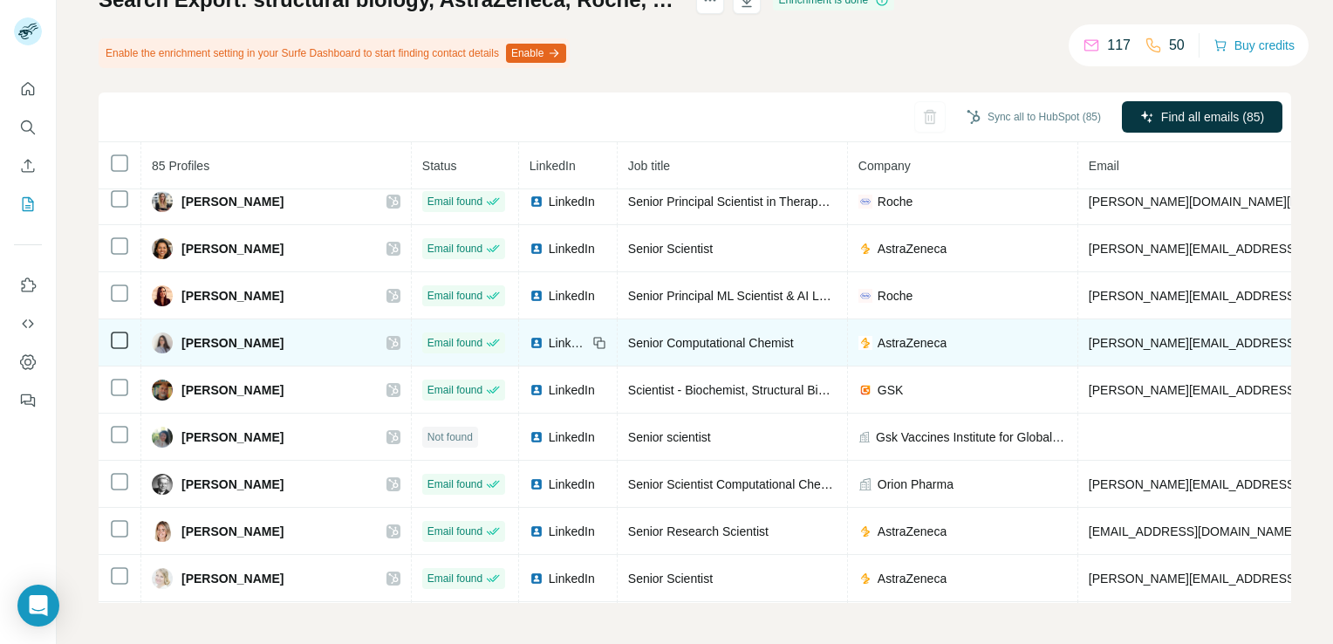
scroll to position [515, 0]
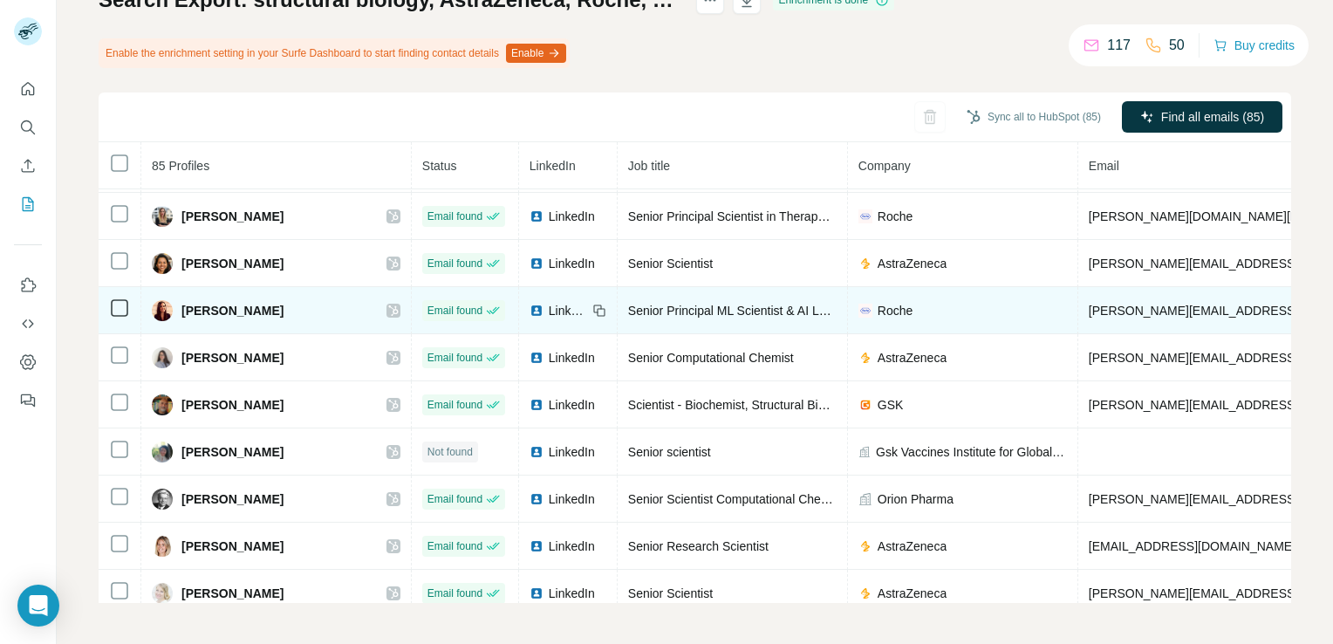
click at [388, 305] on icon at bounding box center [393, 310] width 10 height 10
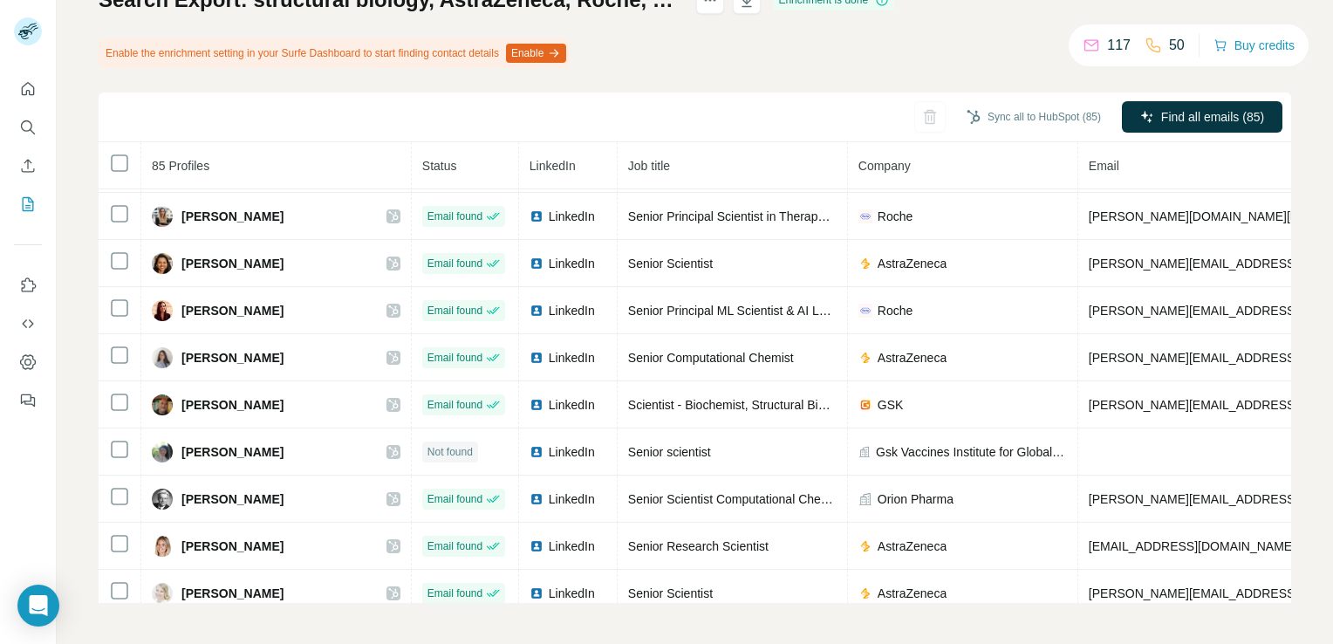
scroll to position [0, 0]
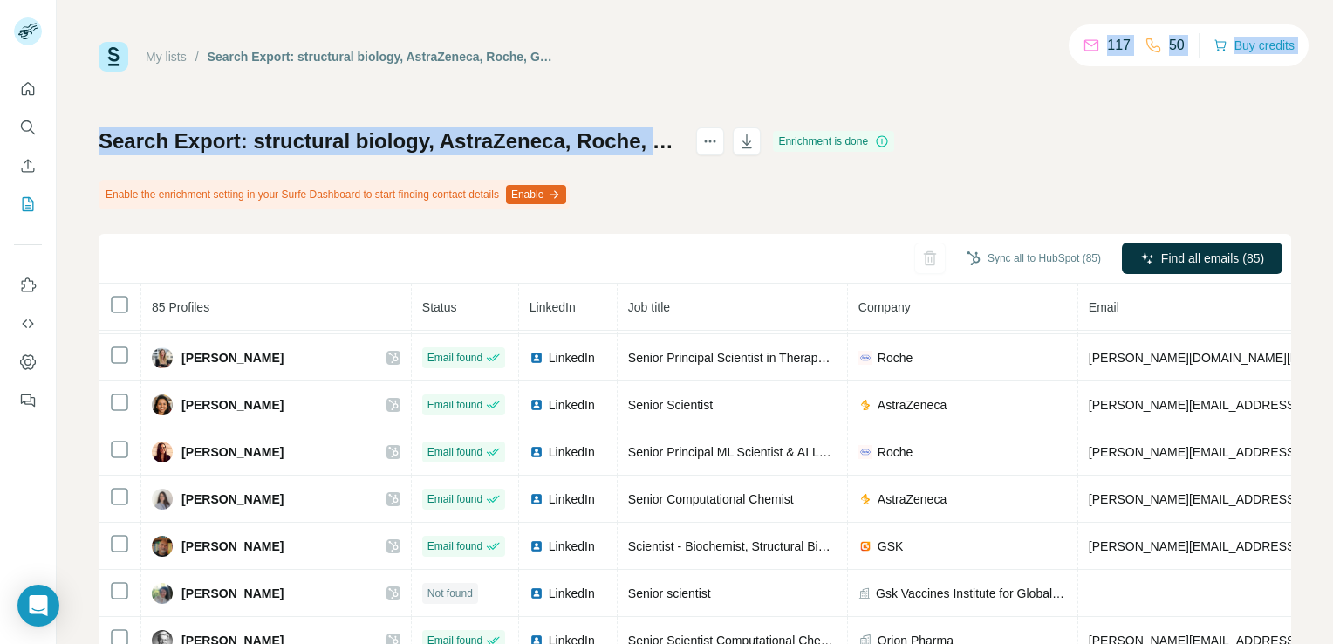
drag, startPoint x: 656, startPoint y: 51, endPoint x: 759, endPoint y: 246, distance: 220.9
click at [759, 246] on div "Search Export: structural biology, AstraZeneca, Roche, GSK, Novartis, Faron, Im…" at bounding box center [695, 435] width 1193 height 617
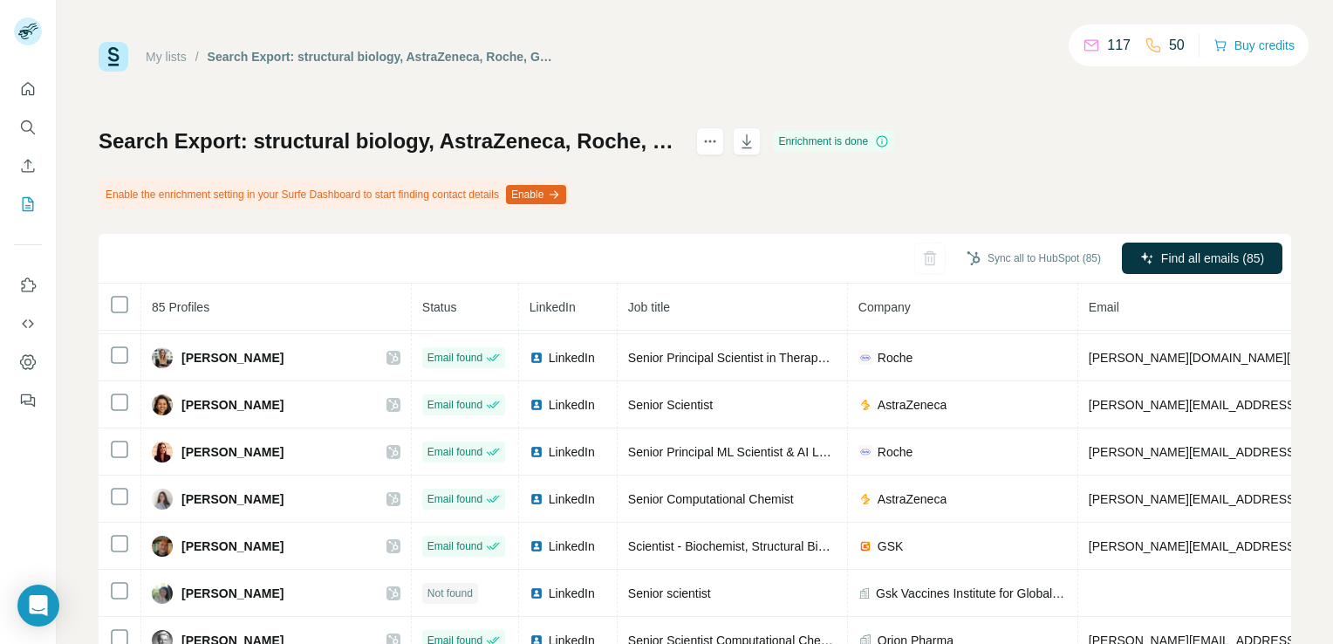
drag, startPoint x: 759, startPoint y: 246, endPoint x: 921, endPoint y: 48, distance: 255.5
click at [921, 48] on div "My lists / Search Export: structural biology, AstraZeneca, Roche, GSK, Novartis…" at bounding box center [695, 57] width 1193 height 30
drag, startPoint x: 872, startPoint y: 47, endPoint x: 876, endPoint y: 33, distance: 14.6
click at [876, 33] on div "My lists / Search Export: structural biology, AstraZeneca, Roche, GSK, Novartis…" at bounding box center [695, 322] width 1277 height 644
